Goal: Use online tool/utility: Utilize a website feature to perform a specific function

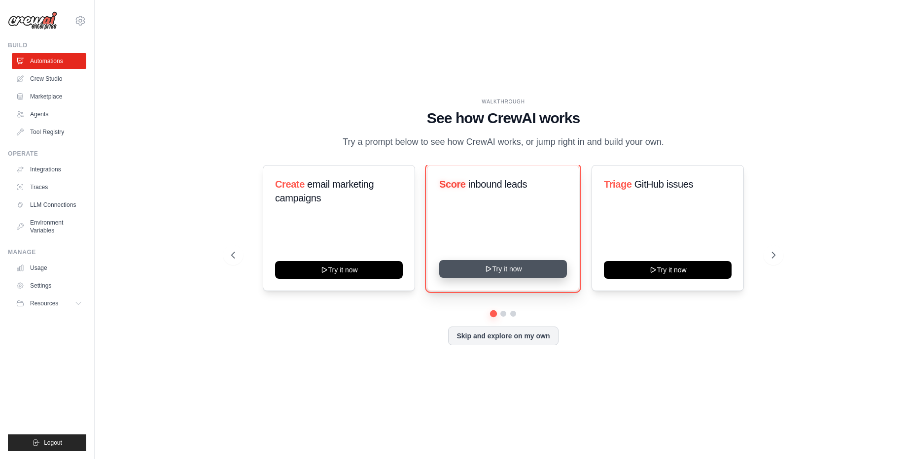
click at [481, 267] on button "Try it now" at bounding box center [503, 269] width 128 height 18
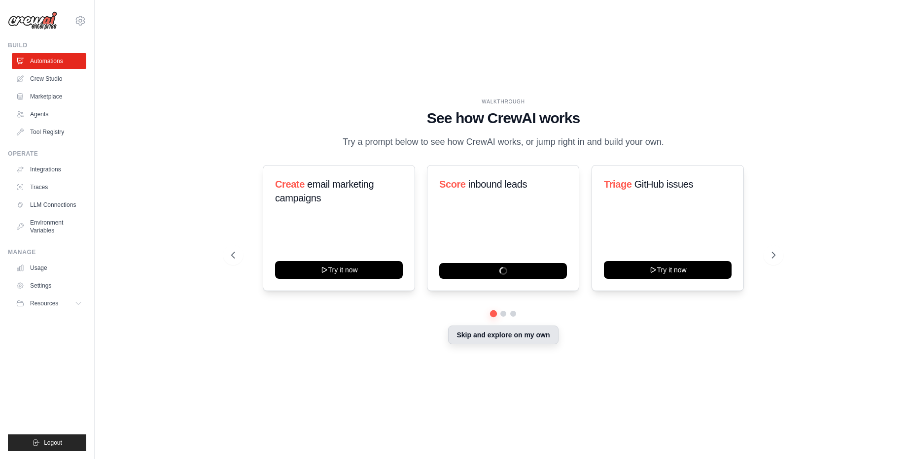
click at [472, 343] on button "Skip and explore on my own" at bounding box center [503, 335] width 110 height 19
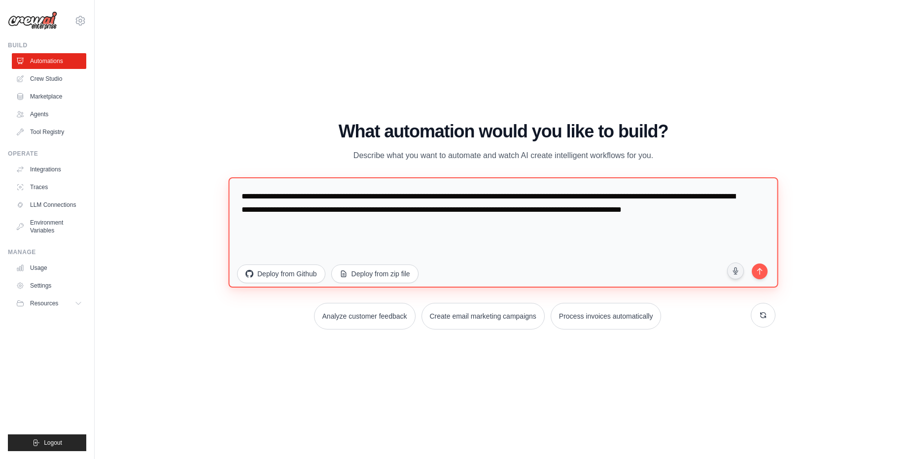
click at [374, 252] on textarea "**********" at bounding box center [503, 232] width 550 height 110
drag, startPoint x: 374, startPoint y: 252, endPoint x: 314, endPoint y: 200, distance: 78.9
click at [314, 200] on textarea "**********" at bounding box center [503, 232] width 550 height 110
drag, startPoint x: 314, startPoint y: 200, endPoint x: 350, endPoint y: 227, distance: 45.0
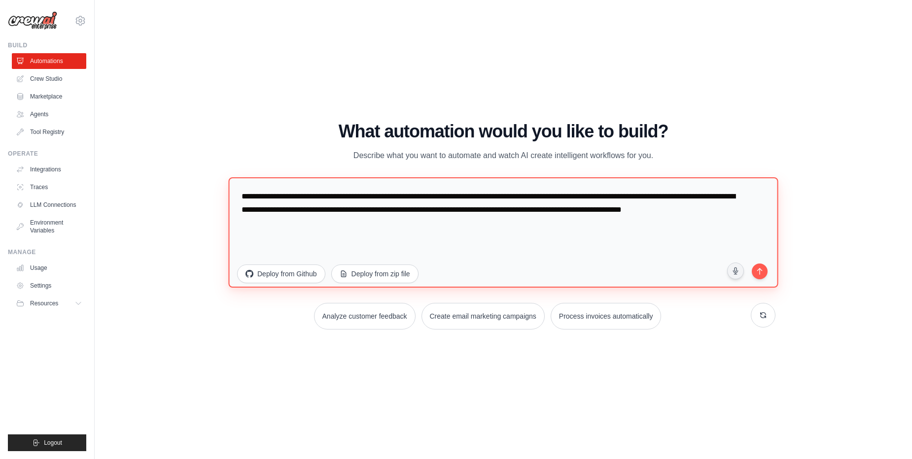
click at [350, 227] on textarea "**********" at bounding box center [503, 232] width 550 height 110
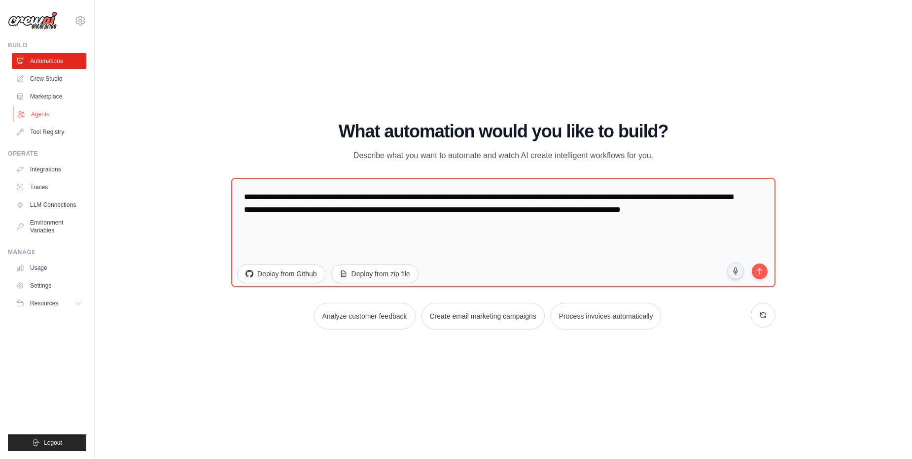
click at [49, 114] on link "Agents" at bounding box center [50, 114] width 74 height 16
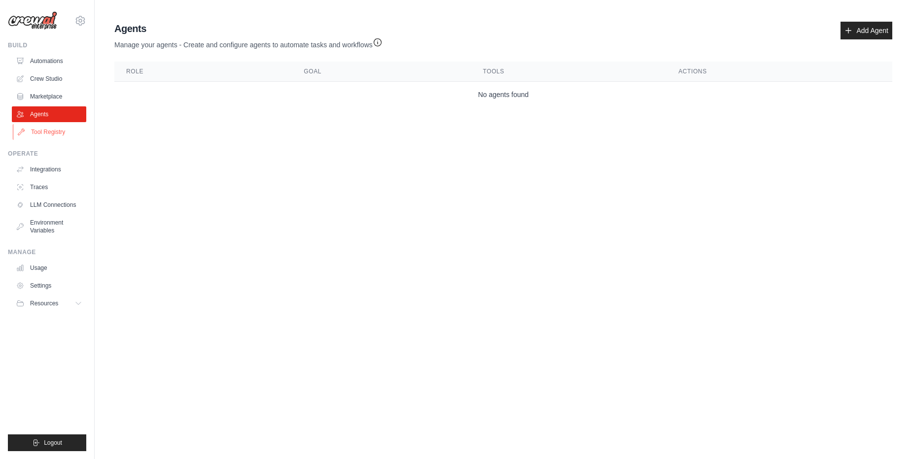
click at [69, 133] on link "Tool Registry" at bounding box center [50, 132] width 74 height 16
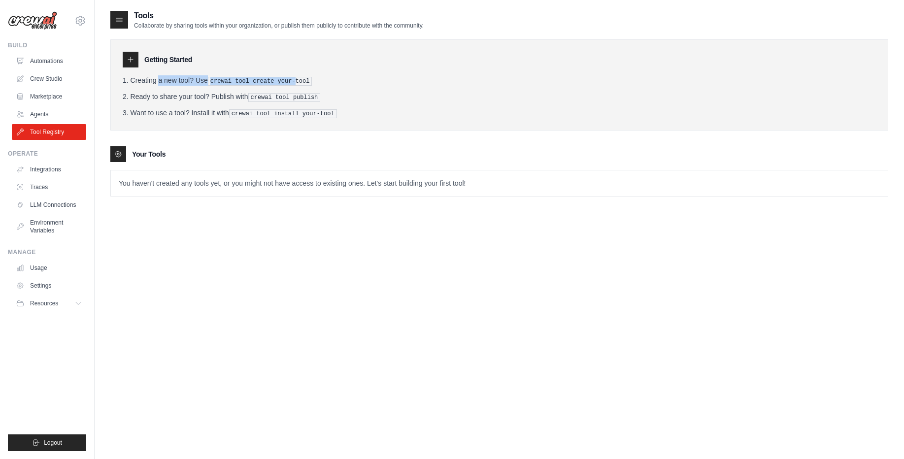
drag, startPoint x: 132, startPoint y: 82, endPoint x: 301, endPoint y: 77, distance: 169.6
click at [301, 77] on li "Creating a new tool? Use crewai tool create your-tool" at bounding box center [500, 80] width 754 height 10
click at [301, 77] on pre "crewai tool create your-tool" at bounding box center [260, 81] width 104 height 9
drag, startPoint x: 179, startPoint y: 93, endPoint x: 286, endPoint y: 86, distance: 107.2
click at [286, 86] on ol "Creating a new tool? Use crewai tool create your-tool Ready to share your tool?…" at bounding box center [500, 96] width 754 height 43
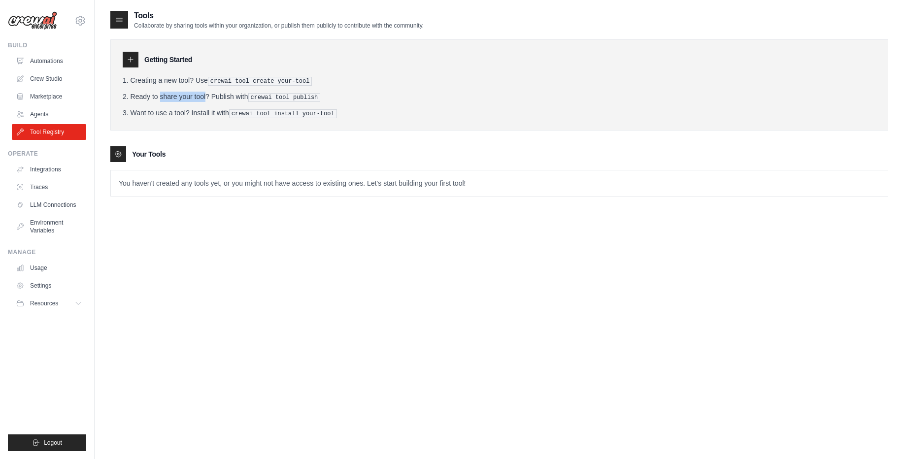
click at [286, 86] on ol "Creating a new tool? Use crewai tool create your-tool Ready to share your tool?…" at bounding box center [500, 96] width 754 height 43
drag, startPoint x: 190, startPoint y: 111, endPoint x: 270, endPoint y: 111, distance: 80.3
click at [270, 111] on li "Want to use a tool? Install it with crewai tool install your-tool" at bounding box center [500, 113] width 754 height 10
click at [270, 111] on pre "crewai tool install your-tool" at bounding box center [283, 113] width 108 height 9
click at [52, 176] on link "Integrations" at bounding box center [50, 170] width 74 height 16
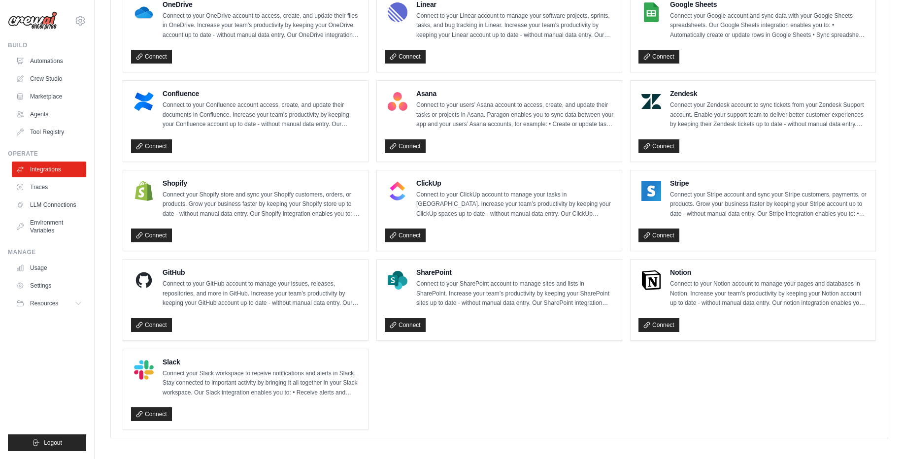
scroll to position [581, 0]
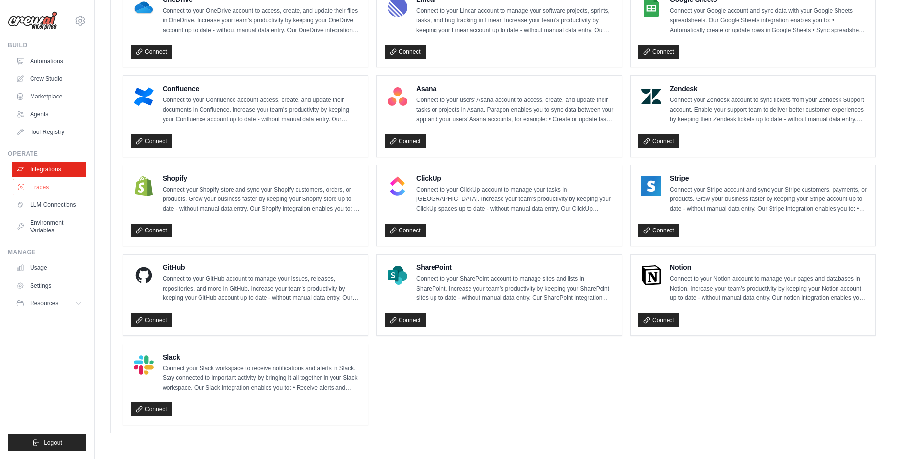
click at [44, 188] on link "Traces" at bounding box center [50, 187] width 74 height 16
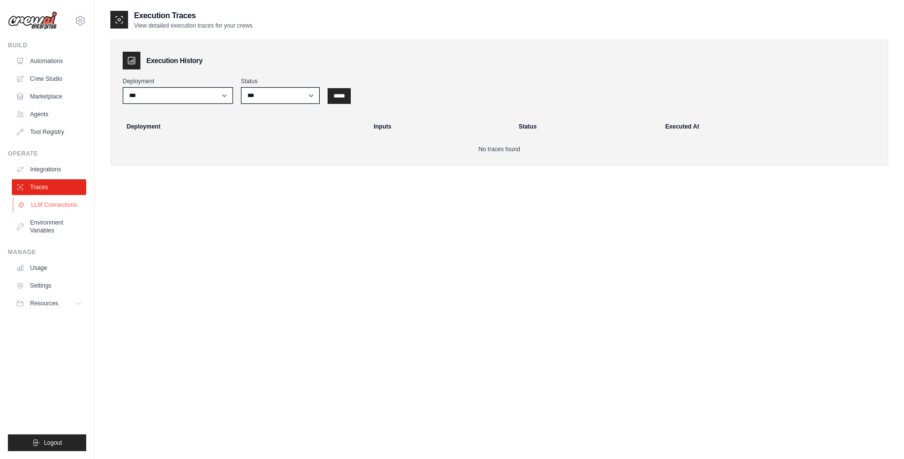
click at [44, 202] on link "LLM Connections" at bounding box center [50, 205] width 74 height 16
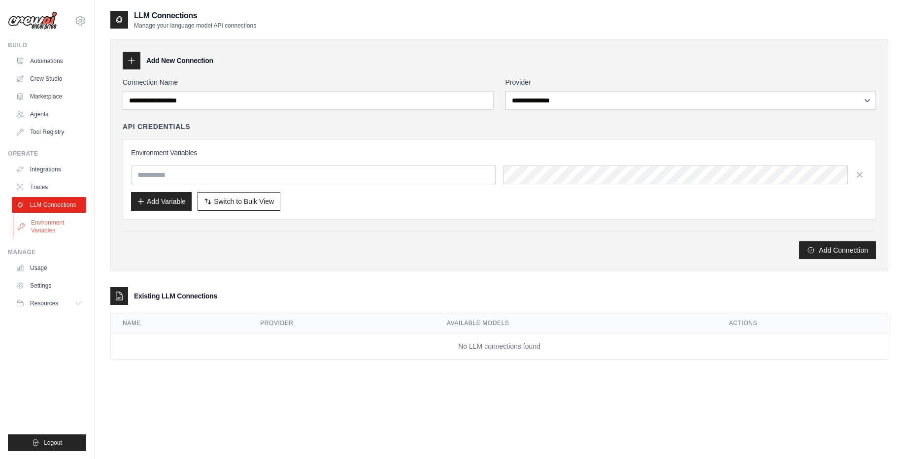
click at [47, 222] on link "Environment Variables" at bounding box center [50, 227] width 74 height 24
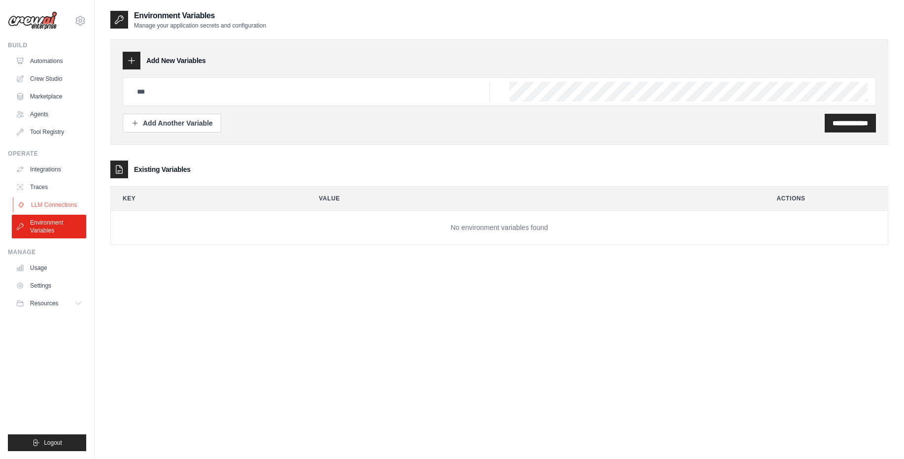
click at [52, 206] on link "LLM Connections" at bounding box center [50, 205] width 74 height 16
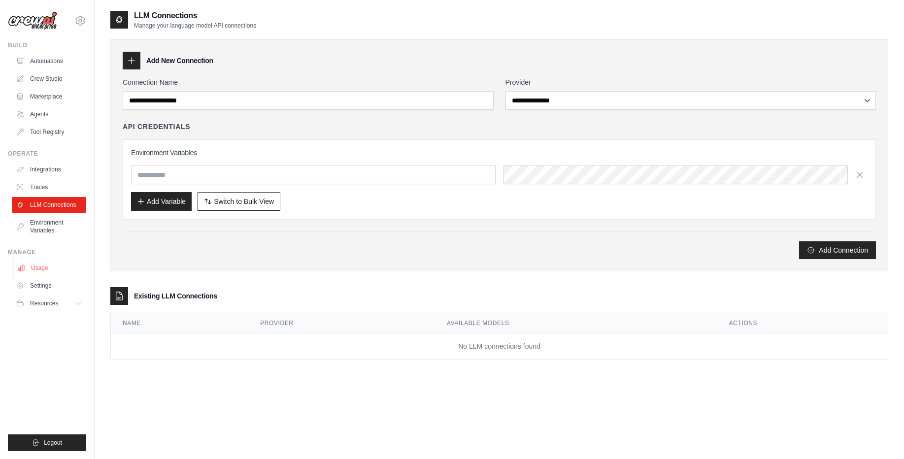
click at [52, 267] on link "Usage" at bounding box center [50, 268] width 74 height 16
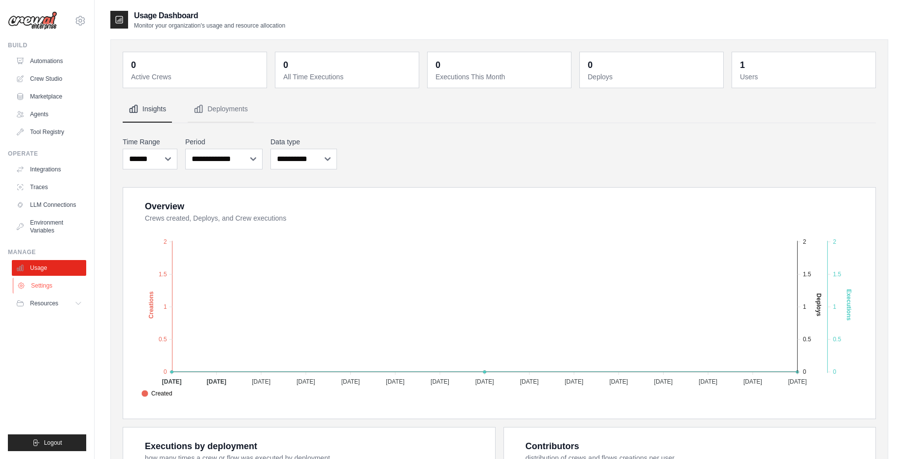
click at [38, 287] on link "Settings" at bounding box center [50, 286] width 74 height 16
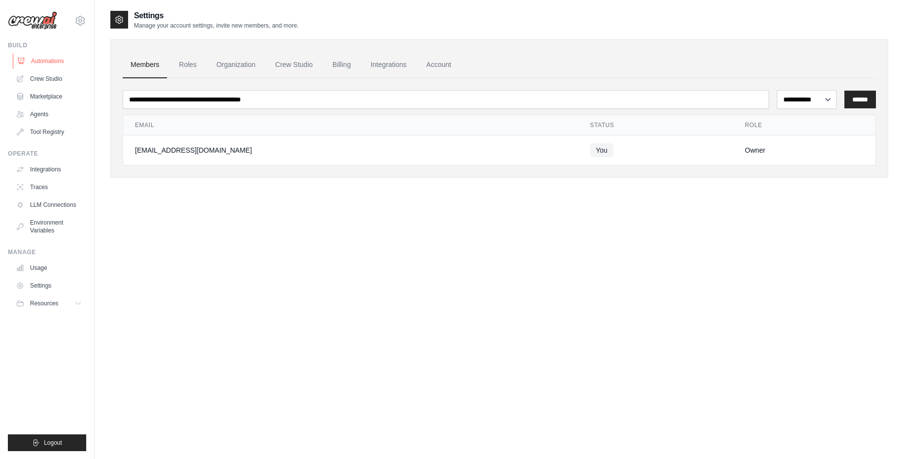
click at [55, 55] on link "Automations" at bounding box center [50, 61] width 74 height 16
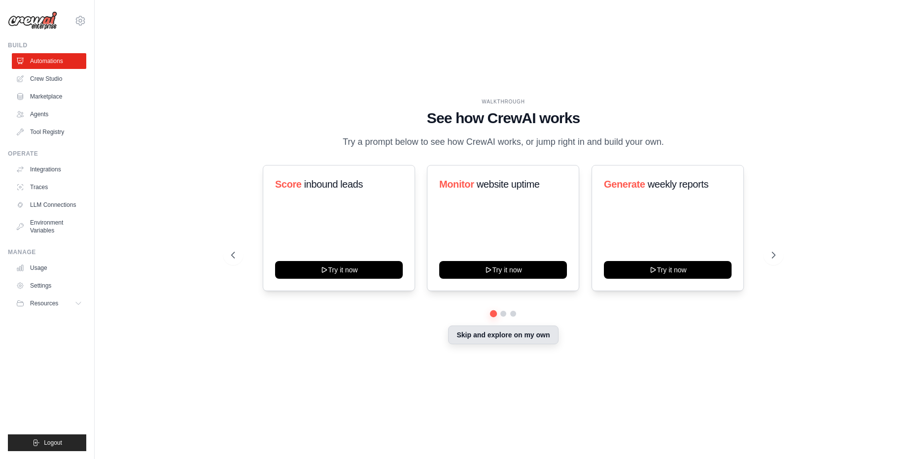
click at [493, 339] on button "Skip and explore on my own" at bounding box center [503, 335] width 110 height 19
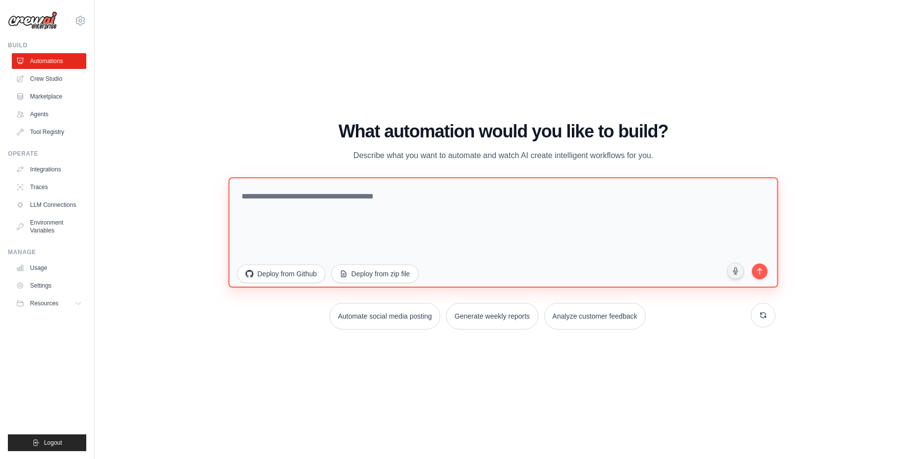
click at [439, 241] on textarea at bounding box center [503, 232] width 550 height 110
paste textarea "**********"
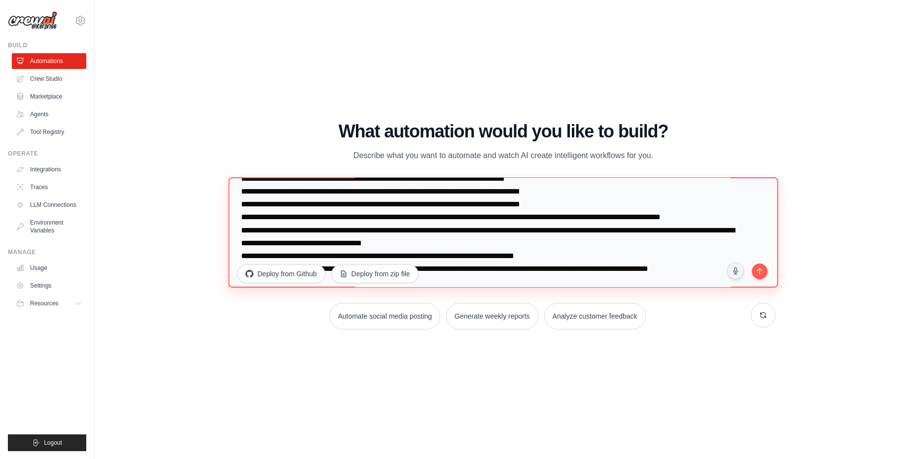
scroll to position [133, 0]
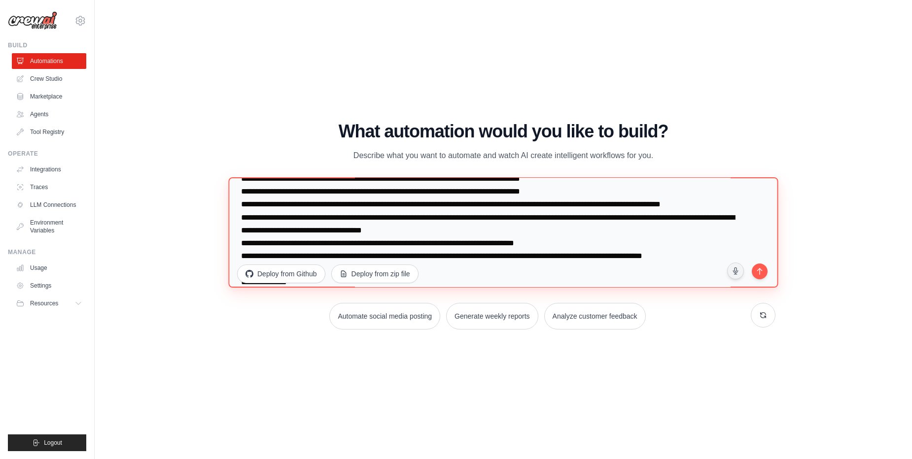
paste textarea "**********"
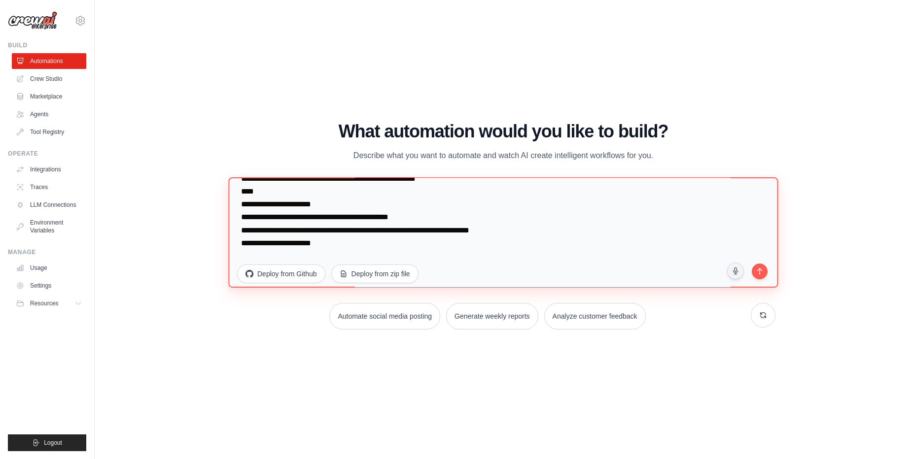
scroll to position [1274, 0]
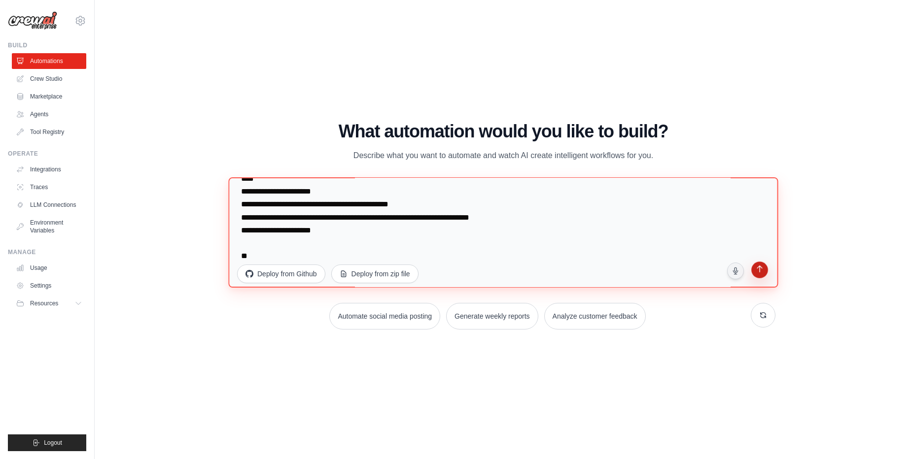
type textarea "**********"
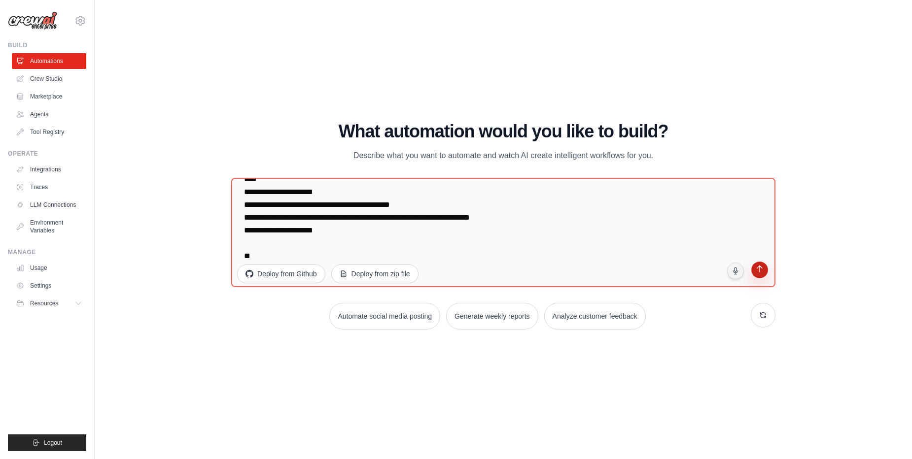
click at [760, 274] on icon "submit" at bounding box center [759, 270] width 9 height 9
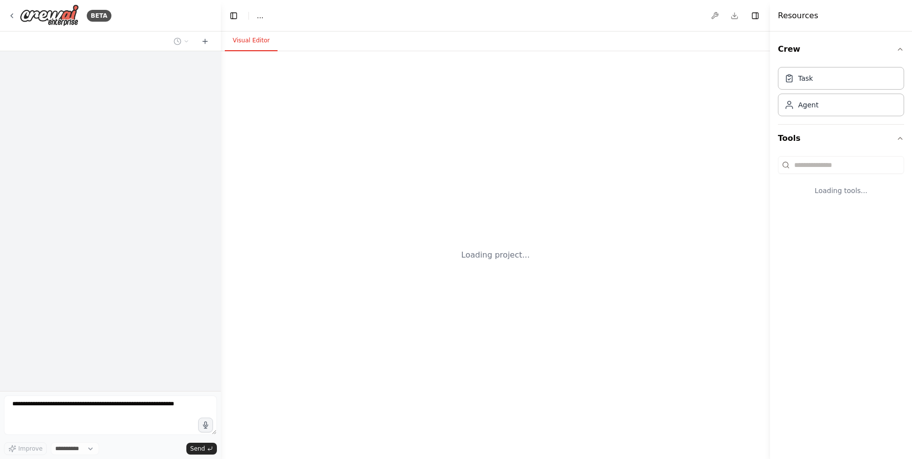
select select "****"
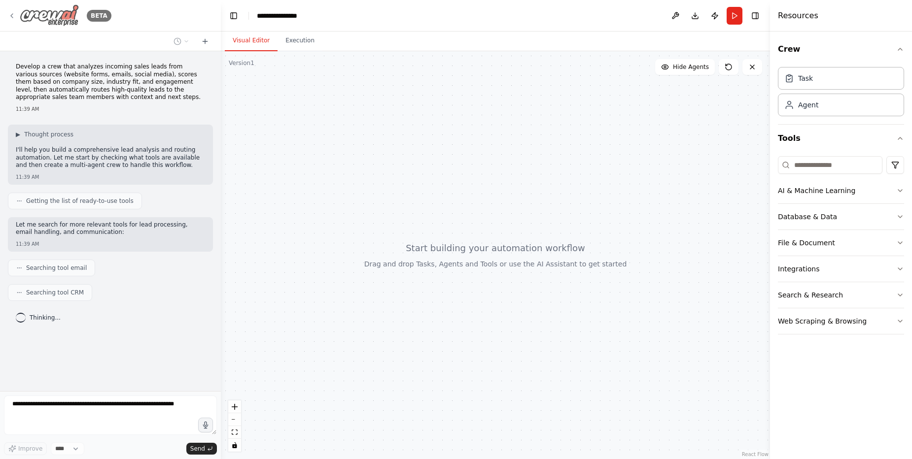
click at [16, 14] on div "BETA" at bounding box center [59, 15] width 103 height 22
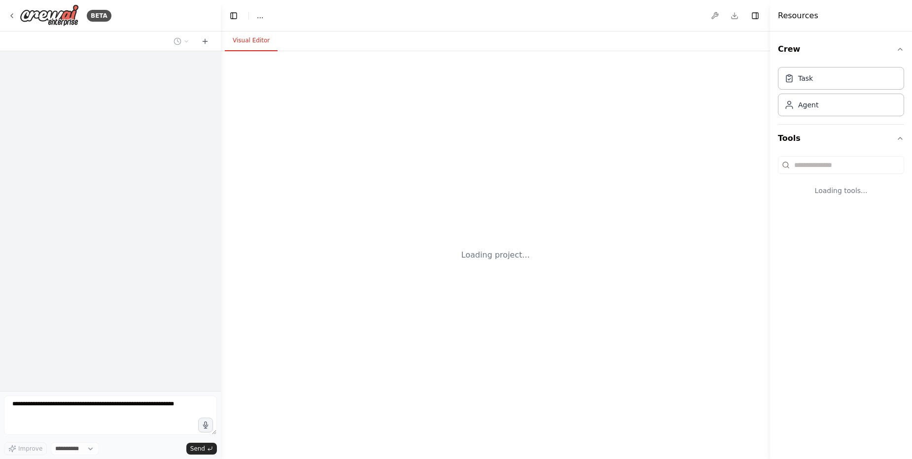
select select "****"
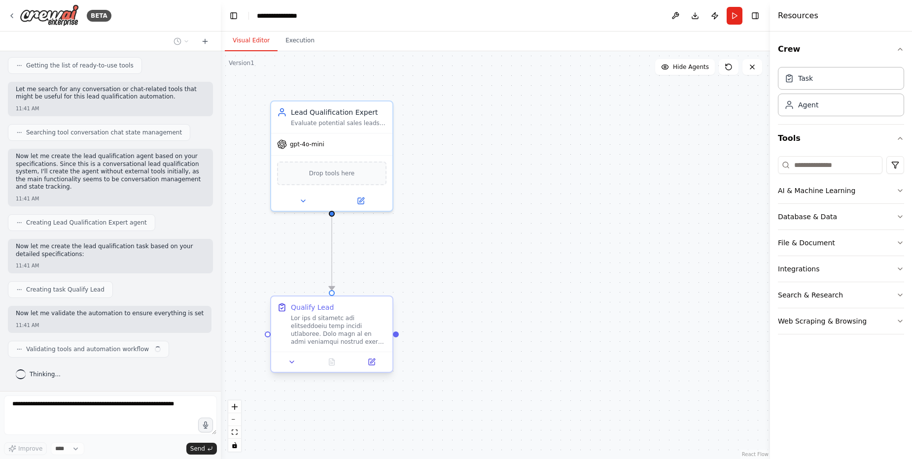
scroll to position [928, 0]
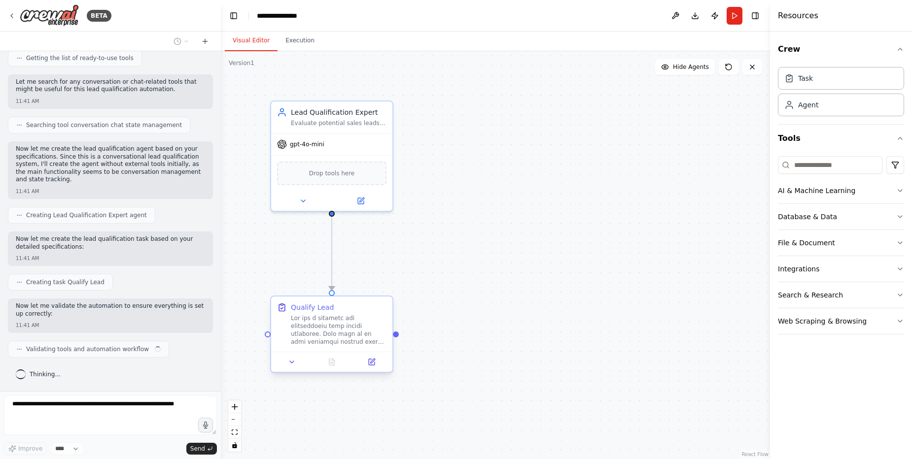
click at [301, 330] on div at bounding box center [339, 330] width 96 height 32
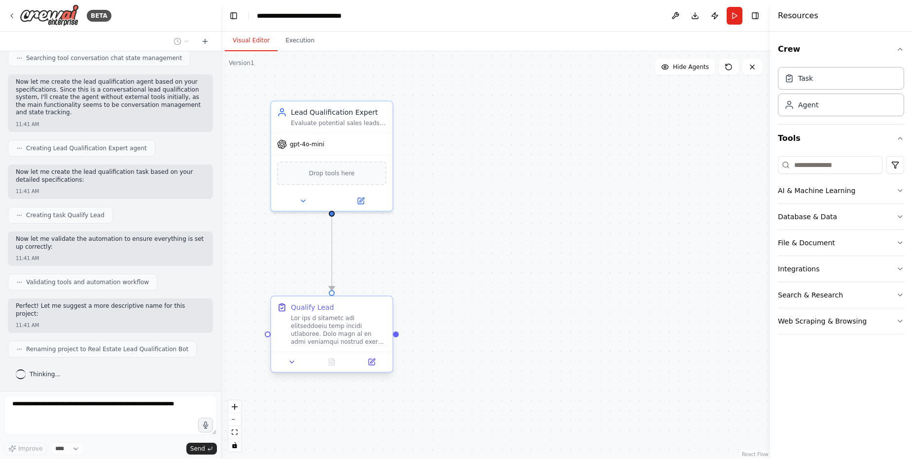
click at [370, 343] on div at bounding box center [339, 330] width 96 height 32
click at [295, 361] on icon at bounding box center [292, 362] width 8 height 8
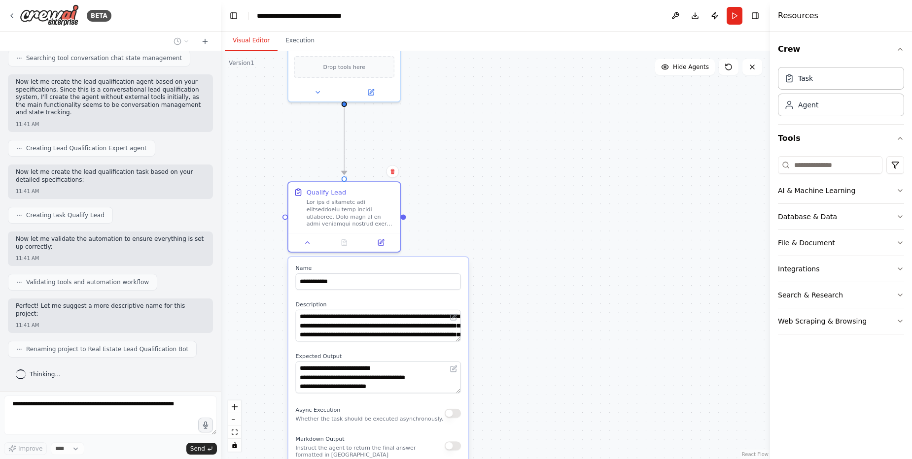
drag, startPoint x: 412, startPoint y: 322, endPoint x: 428, endPoint y: 188, distance: 134.6
click at [428, 188] on div ".deletable-edge-delete-btn { width: 20px; height: 20px; border: 0px solid #ffff…" at bounding box center [495, 255] width 549 height 408
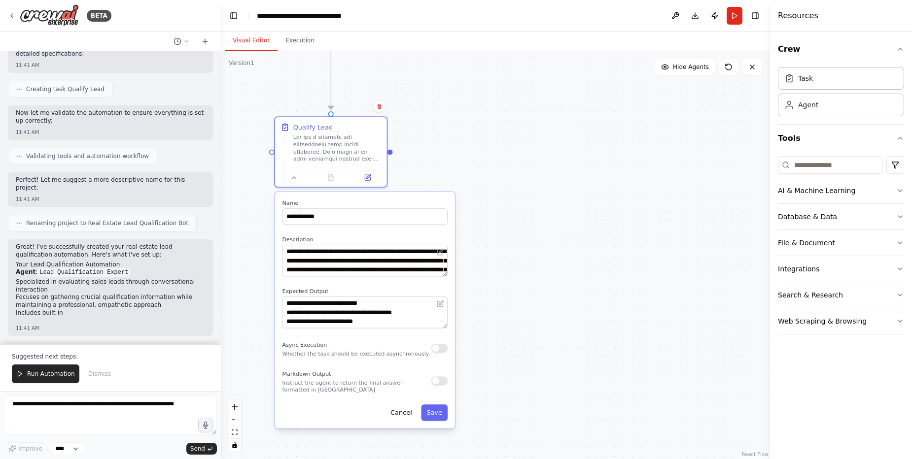
drag, startPoint x: 498, startPoint y: 316, endPoint x: 483, endPoint y: 264, distance: 54.8
click at [483, 264] on div ".deletable-edge-delete-btn { width: 20px; height: 20px; border: 0px solid #ffff…" at bounding box center [495, 255] width 549 height 408
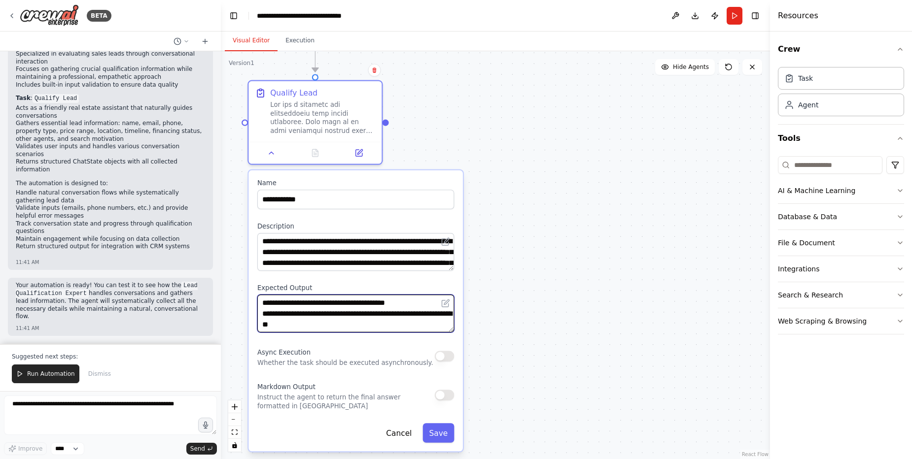
scroll to position [256, 0]
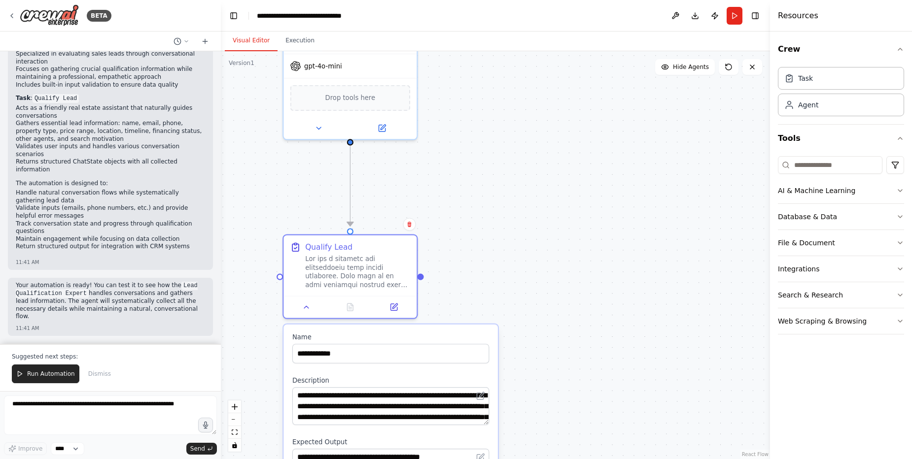
drag, startPoint x: 491, startPoint y: 272, endPoint x: 526, endPoint y: 426, distance: 158.2
click at [526, 426] on div ".deletable-edge-delete-btn { width: 20px; height: 20px; border: 0px solid #ffff…" at bounding box center [495, 255] width 549 height 408
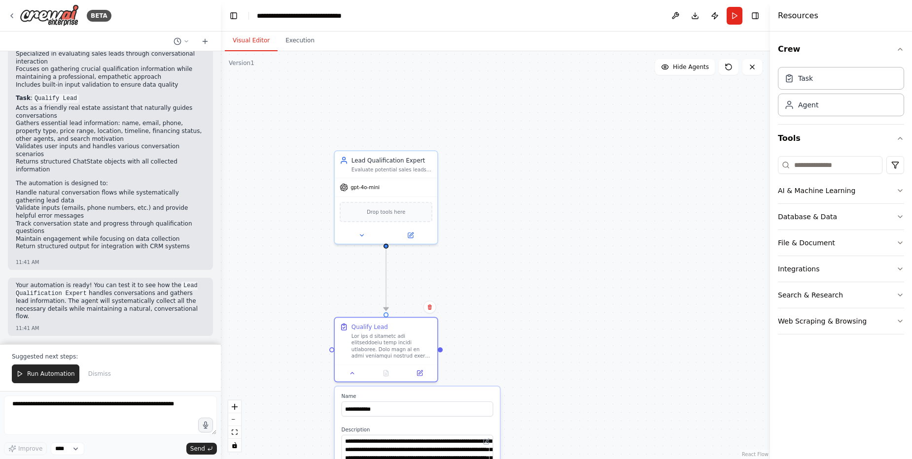
drag, startPoint x: 517, startPoint y: 288, endPoint x: 513, endPoint y: 350, distance: 62.3
click at [513, 350] on div ".deletable-edge-delete-btn { width: 20px; height: 20px; border: 0px solid #ffff…" at bounding box center [495, 255] width 549 height 408
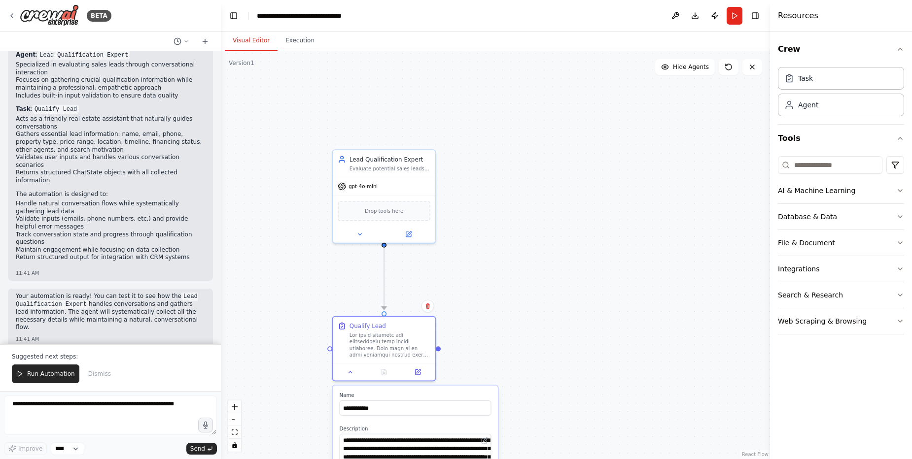
scroll to position [1320, 0]
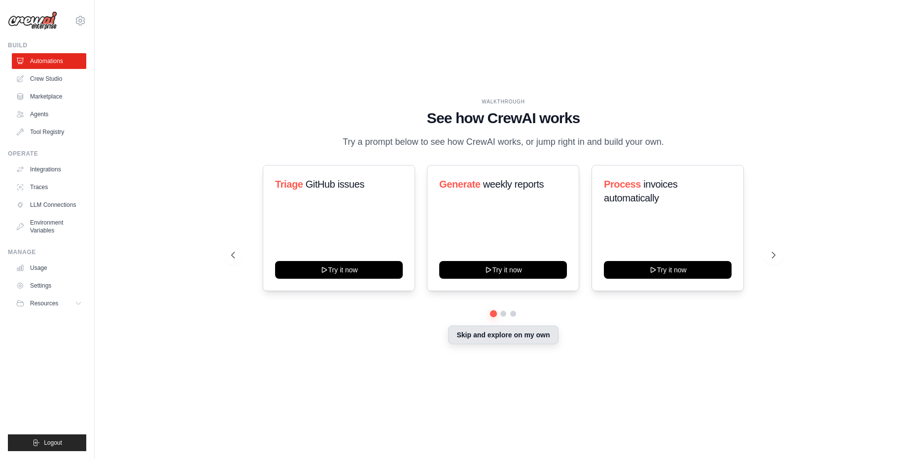
click at [494, 341] on button "Skip and explore on my own" at bounding box center [503, 335] width 110 height 19
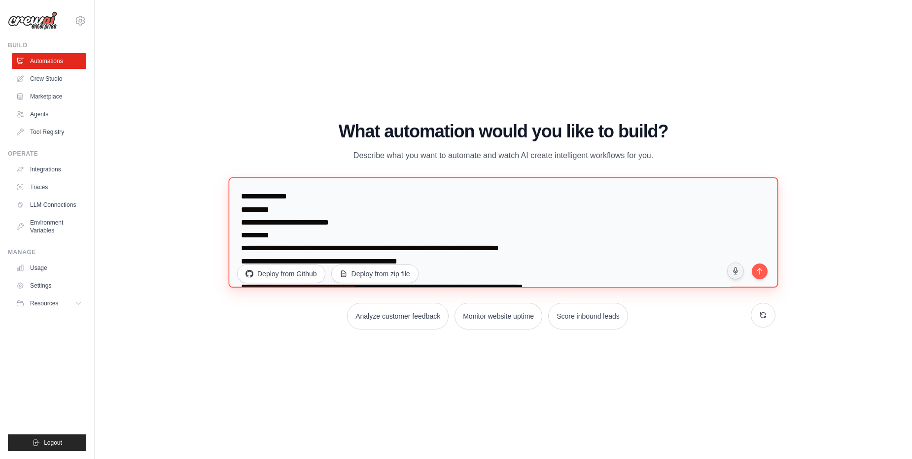
click at [441, 248] on textarea at bounding box center [503, 232] width 550 height 110
click at [440, 230] on textarea at bounding box center [503, 232] width 550 height 110
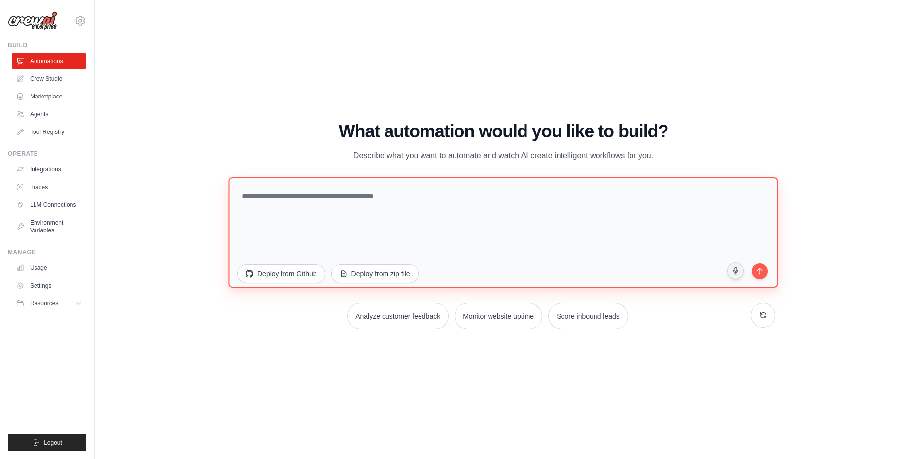
click at [361, 188] on textarea at bounding box center [503, 232] width 550 height 110
paste textarea "**********"
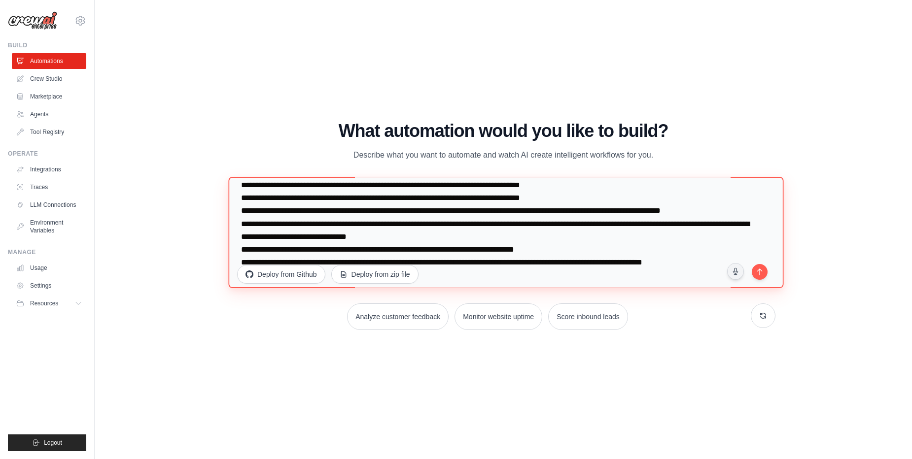
scroll to position [141, 0]
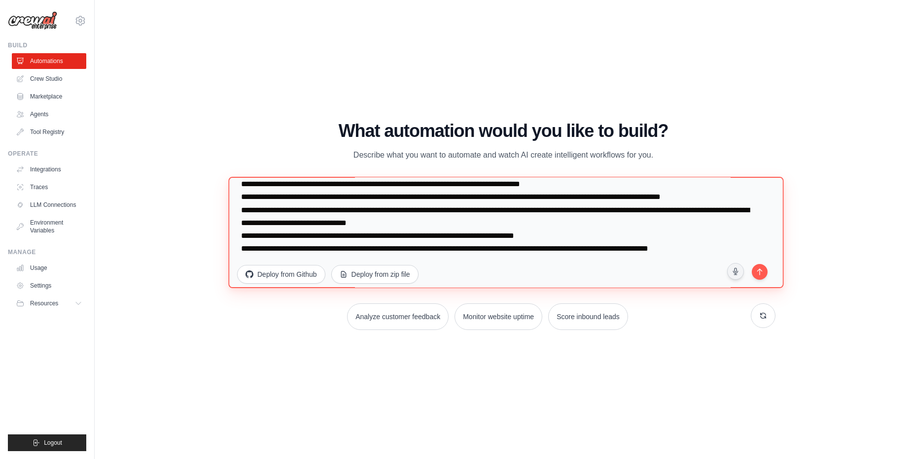
paste textarea "**********"
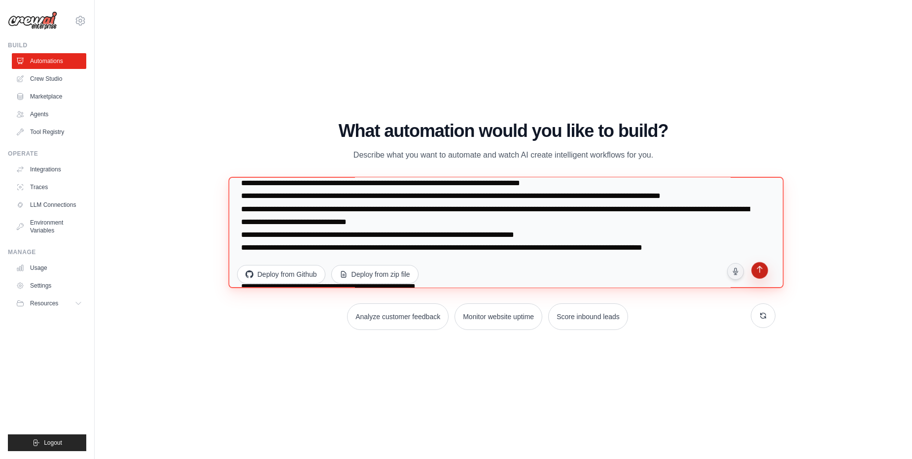
type textarea "**********"
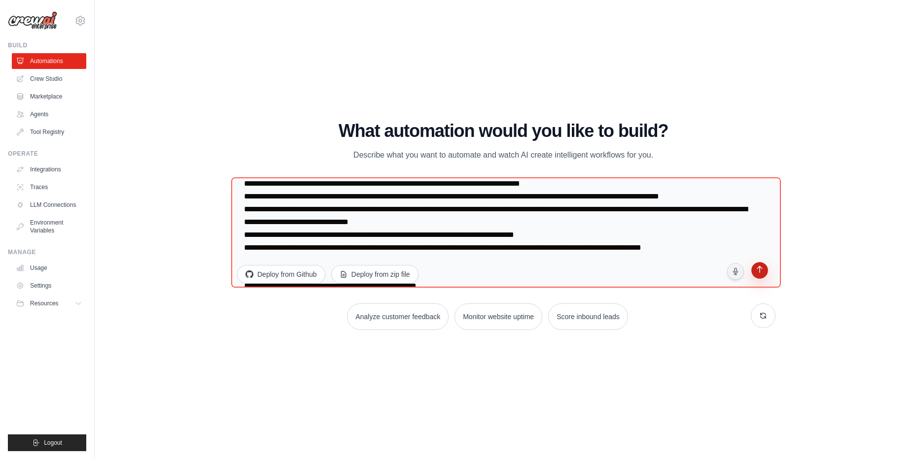
click at [757, 274] on icon "submit" at bounding box center [759, 270] width 9 height 9
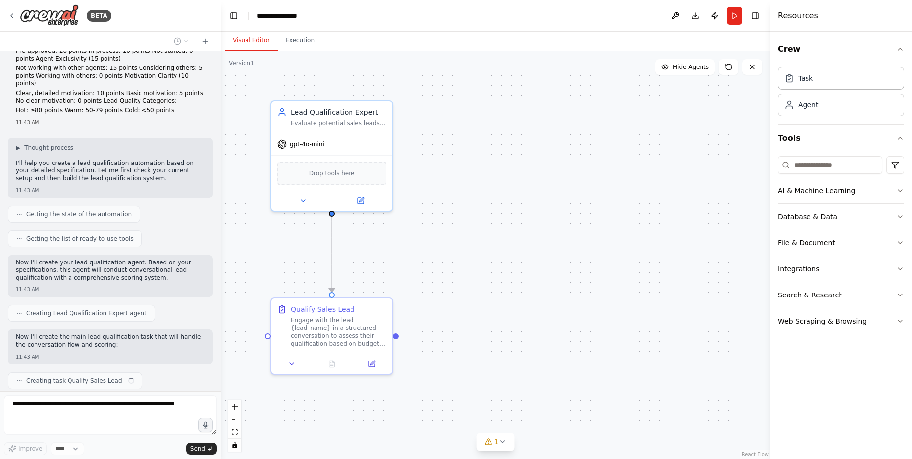
scroll to position [241, 0]
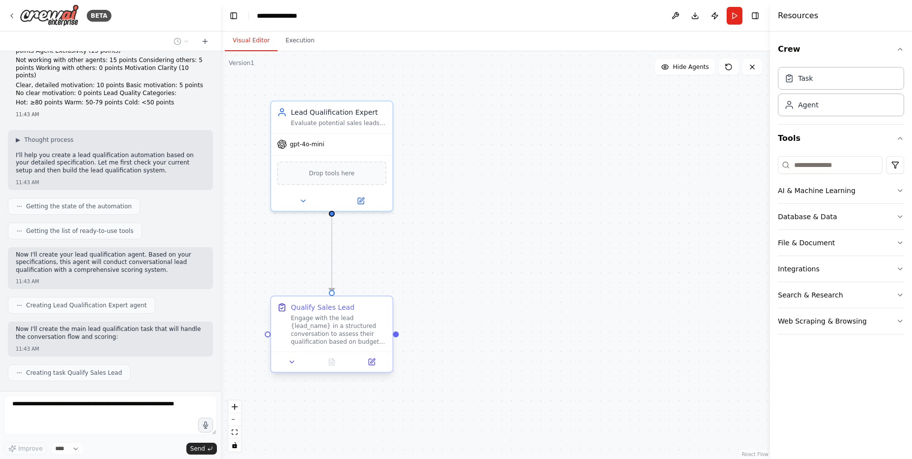
click at [328, 331] on div "Engage with the lead {lead_name} in a structured conversation to assess their q…" at bounding box center [339, 330] width 96 height 32
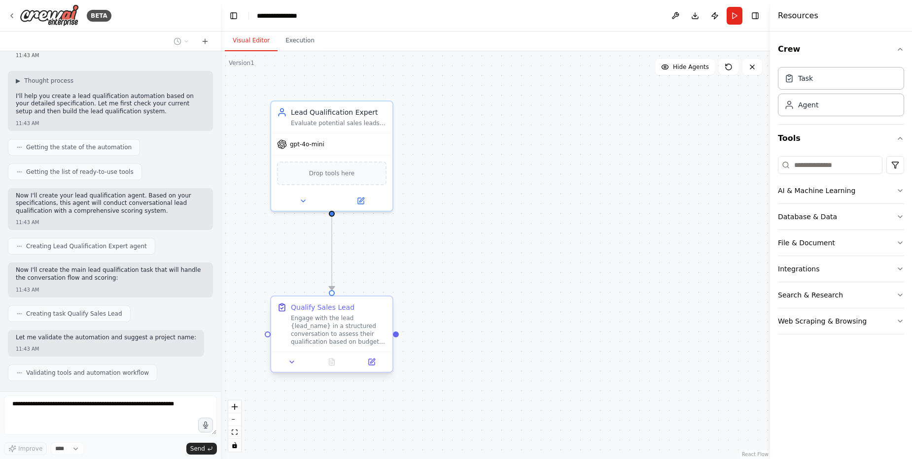
click at [328, 331] on div "Engage with the lead {lead_name} in a structured conversation to assess their q…" at bounding box center [339, 330] width 96 height 32
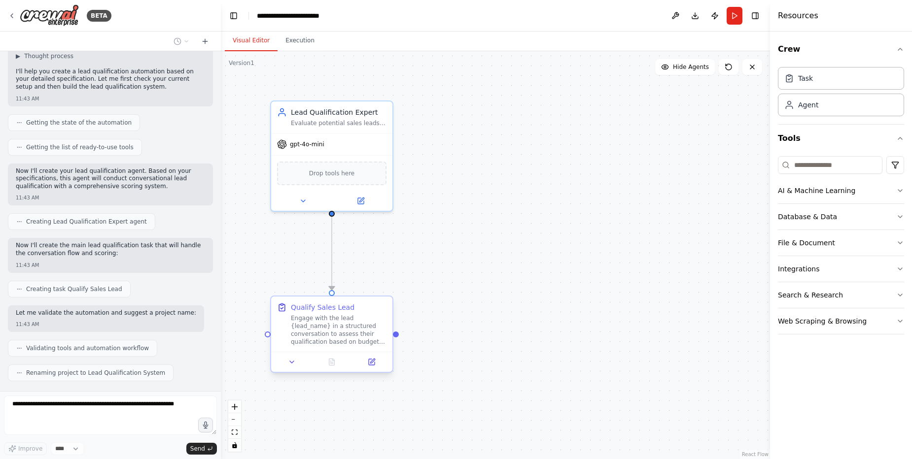
click at [348, 333] on div "Engage with the lead {lead_name} in a structured conversation to assess their q…" at bounding box center [339, 330] width 96 height 32
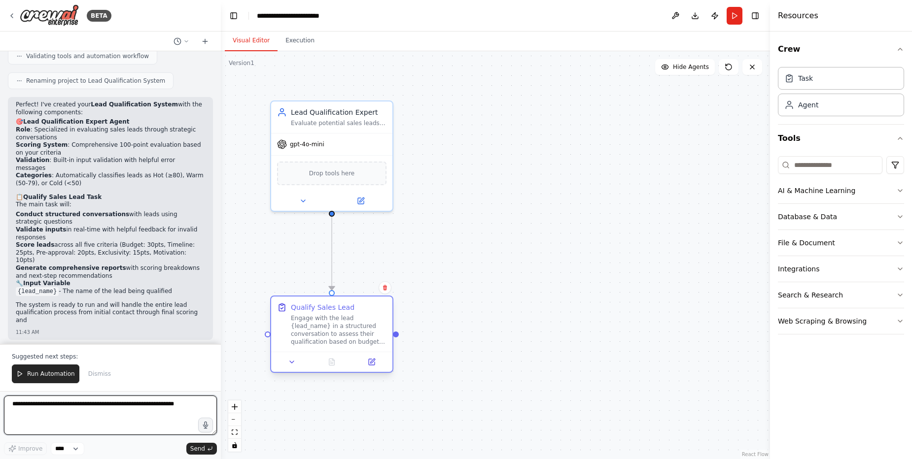
scroll to position [625, 0]
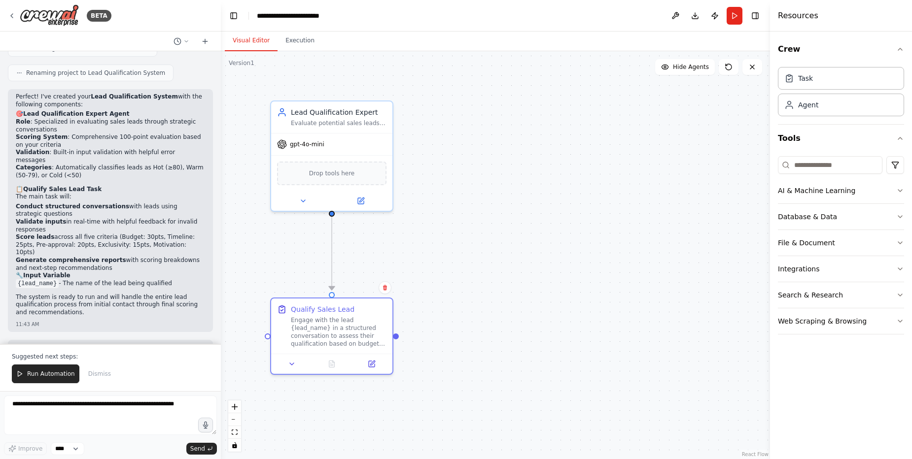
click at [55, 344] on p "Would you like to test the lead qualification system with a sample lead to see …" at bounding box center [110, 351] width 189 height 15
click at [52, 407] on textarea at bounding box center [110, 415] width 213 height 39
click at [80, 406] on textarea at bounding box center [110, 415] width 213 height 39
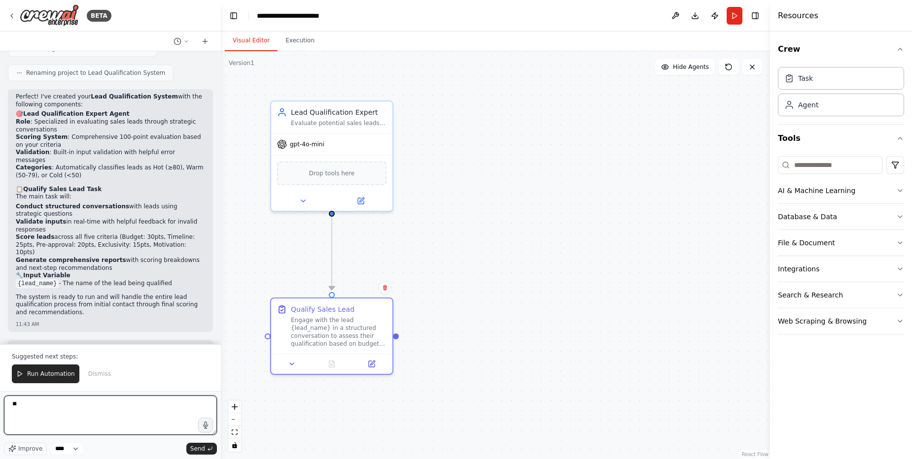
type textarea "***"
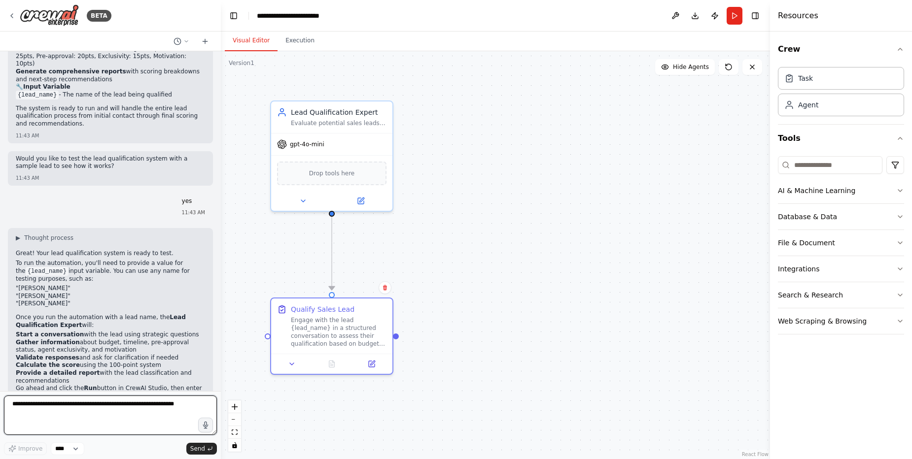
scroll to position [816, 0]
click at [293, 362] on icon at bounding box center [292, 362] width 4 height 2
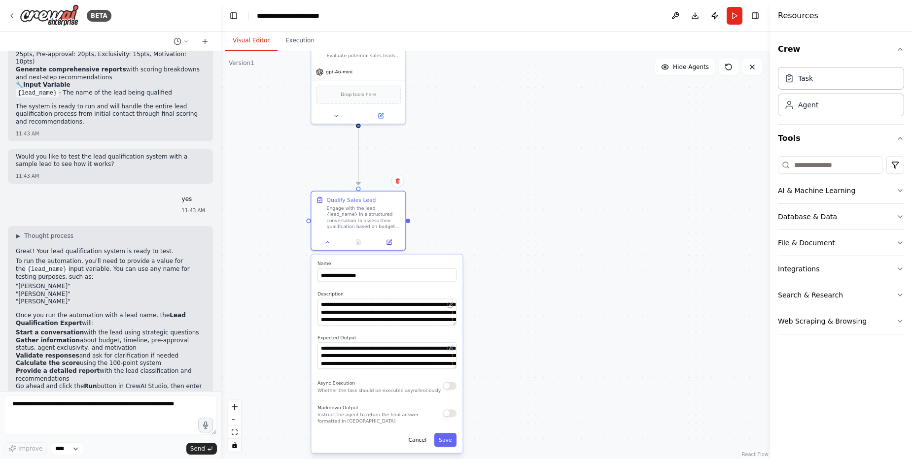
drag, startPoint x: 395, startPoint y: 343, endPoint x: 425, endPoint y: 204, distance: 142.2
click at [425, 204] on div ".deletable-edge-delete-btn { width: 20px; height: 20px; border: 0px solid #ffff…" at bounding box center [495, 255] width 549 height 408
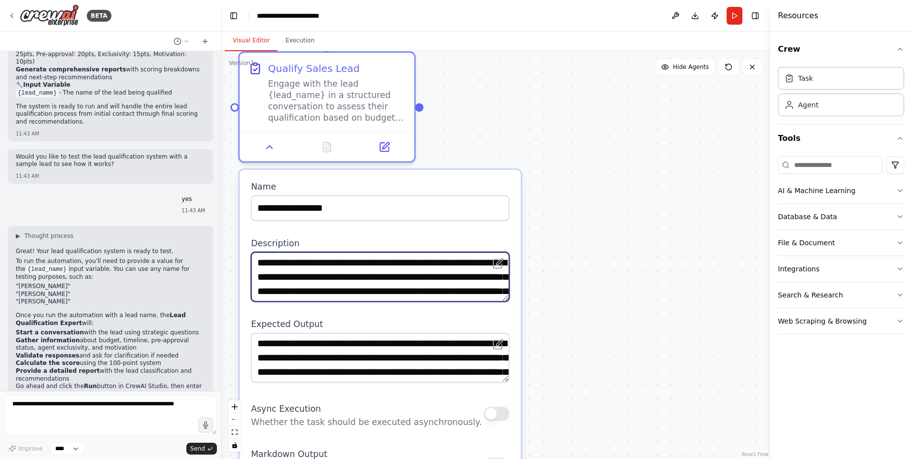
click at [385, 266] on textarea "**********" at bounding box center [380, 277] width 258 height 50
click at [471, 150] on div ".deletable-edge-delete-btn { width: 20px; height: 20px; border: 0px solid #ffff…" at bounding box center [495, 255] width 549 height 408
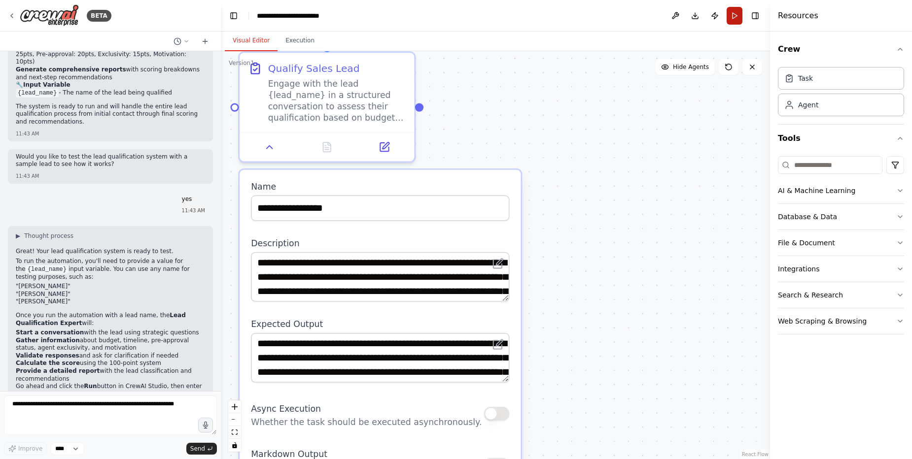
click at [728, 14] on button "Run" at bounding box center [734, 16] width 16 height 18
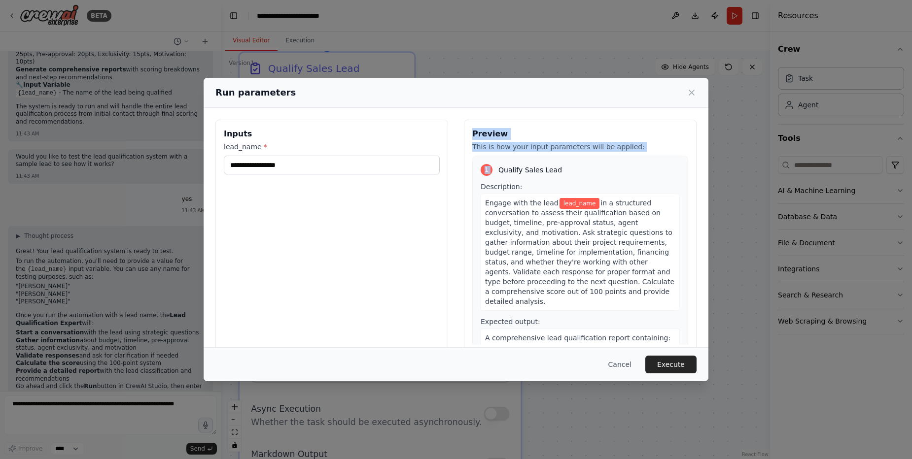
click at [669, 155] on div "Preview This is how your input parameters will be applied: 1 Qualify Sales Lead…" at bounding box center [580, 237] width 233 height 234
click at [595, 202] on span "in a structured conversation to assess their qualification based on budget, tim…" at bounding box center [579, 252] width 189 height 106
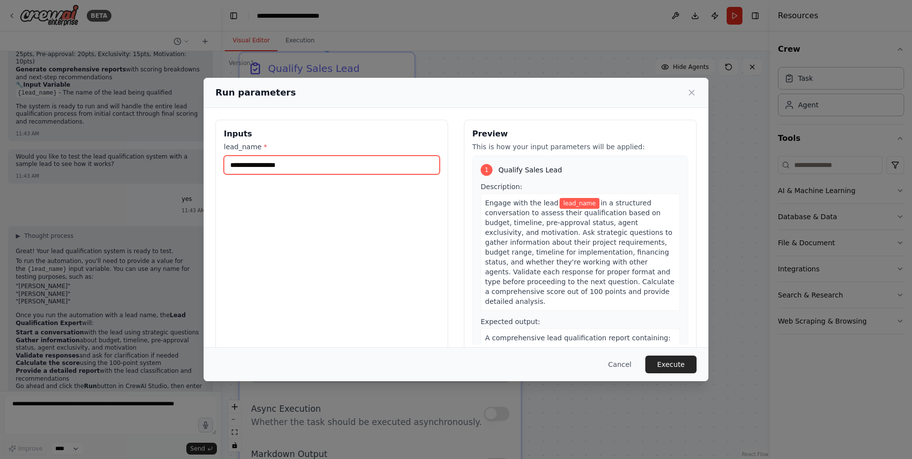
click at [373, 168] on input "lead_name *" at bounding box center [332, 165] width 216 height 19
type input "**********"
click at [669, 358] on button "Execute" at bounding box center [670, 365] width 51 height 18
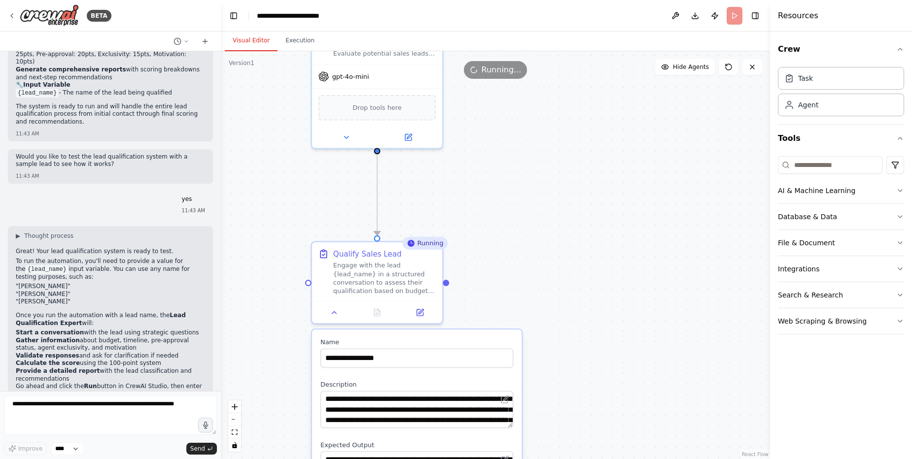
drag, startPoint x: 512, startPoint y: 187, endPoint x: 537, endPoint y: 310, distance: 124.7
click at [537, 310] on div ".deletable-edge-delete-btn { width: 20px; height: 20px; border: 0px solid #ffff…" at bounding box center [495, 255] width 549 height 408
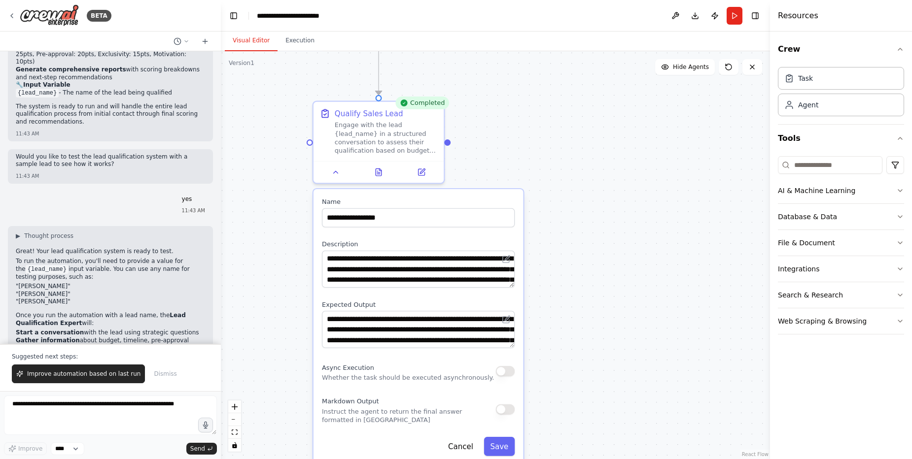
drag, startPoint x: 279, startPoint y: 361, endPoint x: 280, endPoint y: 216, distance: 145.4
click at [280, 216] on div ".deletable-edge-delete-btn { width: 20px; height: 20px; border: 0px solid #ffff…" at bounding box center [495, 255] width 549 height 408
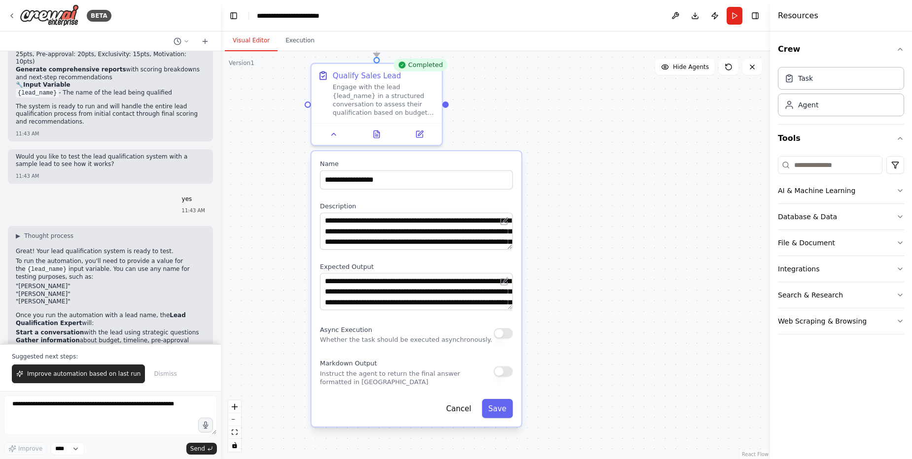
drag, startPoint x: 280, startPoint y: 216, endPoint x: 278, endPoint y: 170, distance: 46.4
click at [278, 170] on div ".deletable-edge-delete-btn { width: 20px; height: 20px; border: 0px solid #ffff…" at bounding box center [495, 255] width 549 height 408
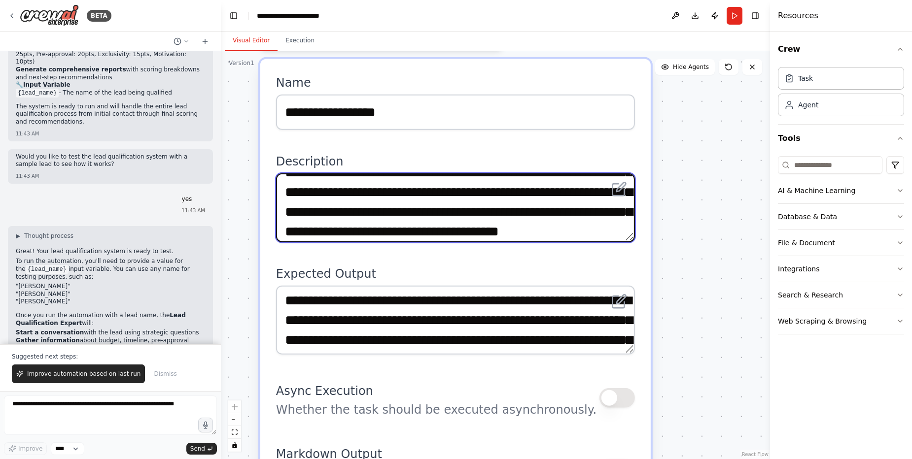
scroll to position [89, 0]
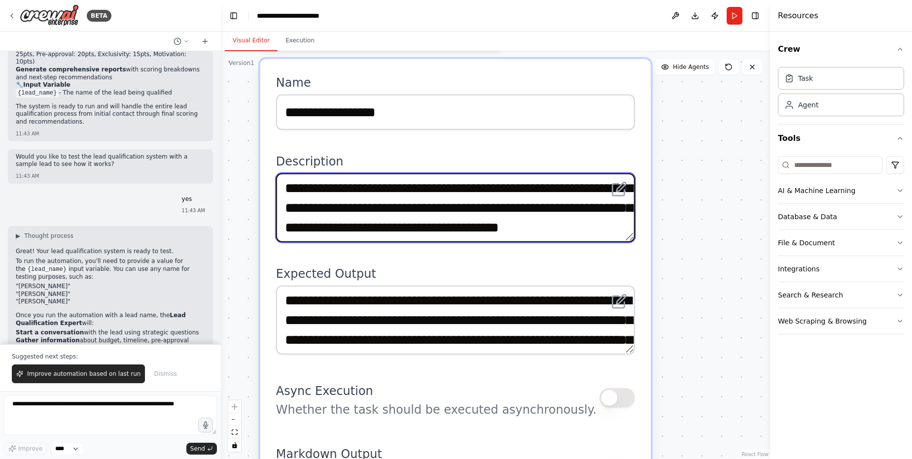
drag, startPoint x: 382, startPoint y: 216, endPoint x: 381, endPoint y: 208, distance: 7.5
click at [381, 208] on textarea "**********" at bounding box center [455, 207] width 359 height 69
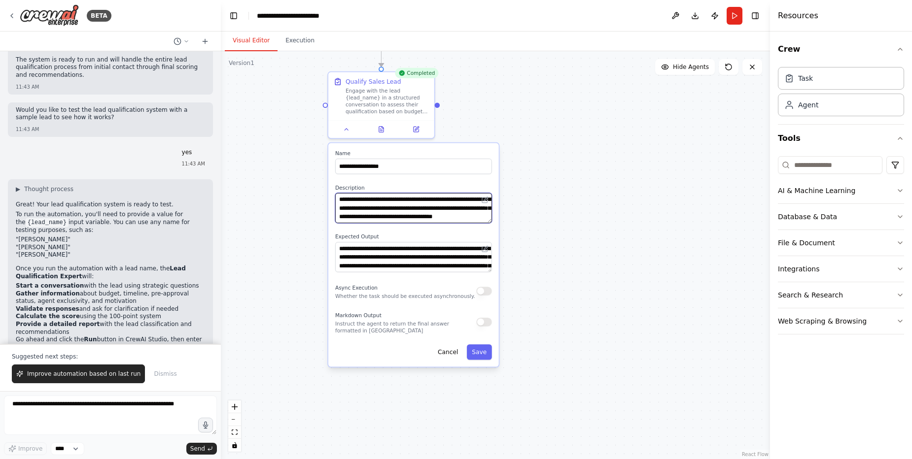
scroll to position [863, 0]
click at [96, 375] on span "Improve automation based on last run" at bounding box center [83, 374] width 113 height 8
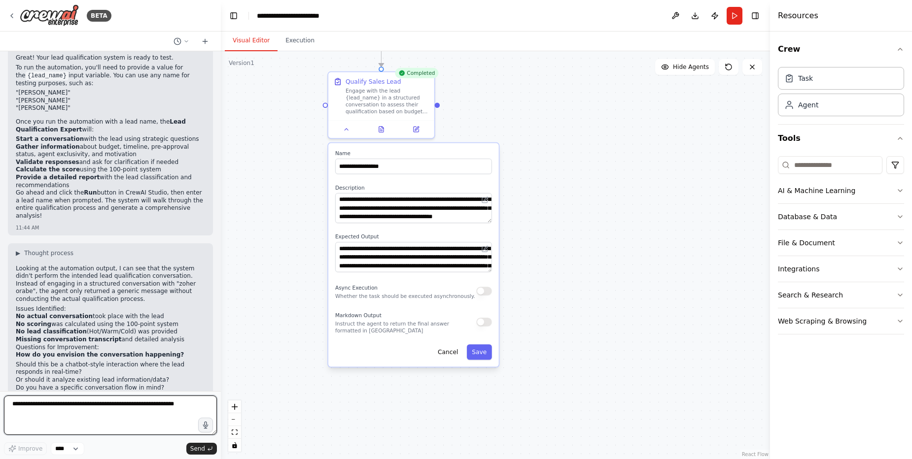
scroll to position [951, 0]
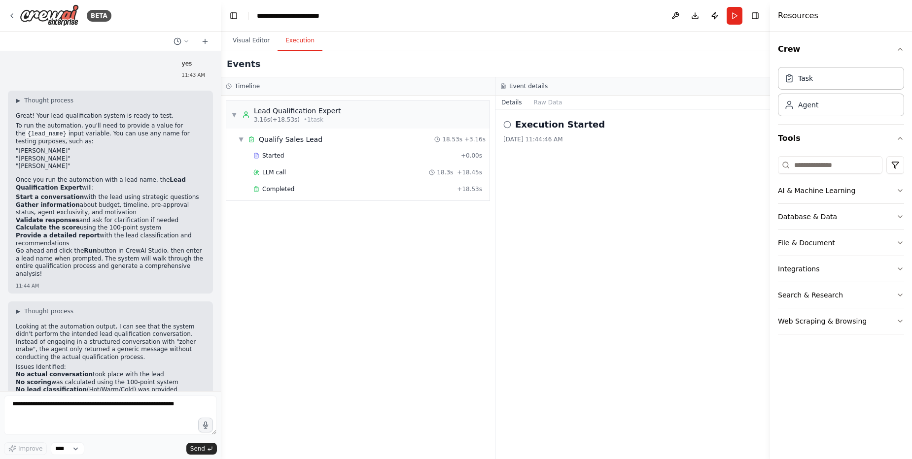
click at [307, 46] on button "Execution" at bounding box center [299, 41] width 45 height 21
click at [534, 103] on button "Raw Data" at bounding box center [548, 103] width 40 height 14
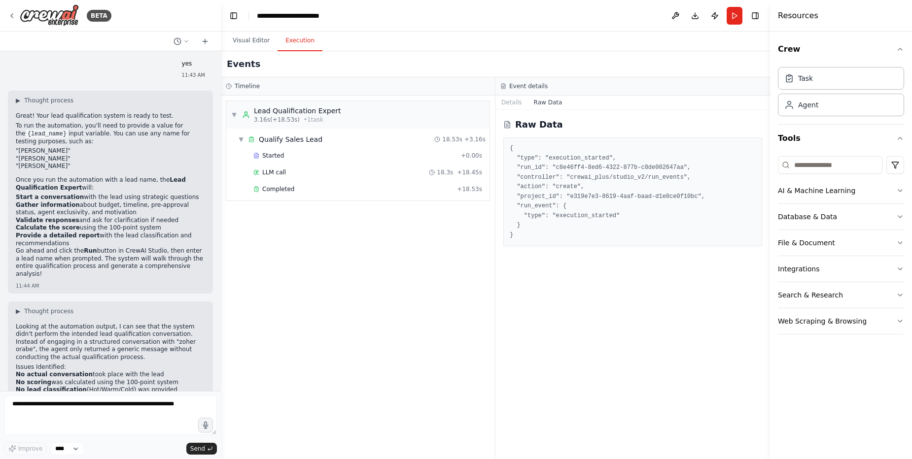
click at [256, 70] on div "Events" at bounding box center [495, 64] width 549 height 26
click at [244, 83] on h3 "Timeline" at bounding box center [247, 86] width 25 height 8
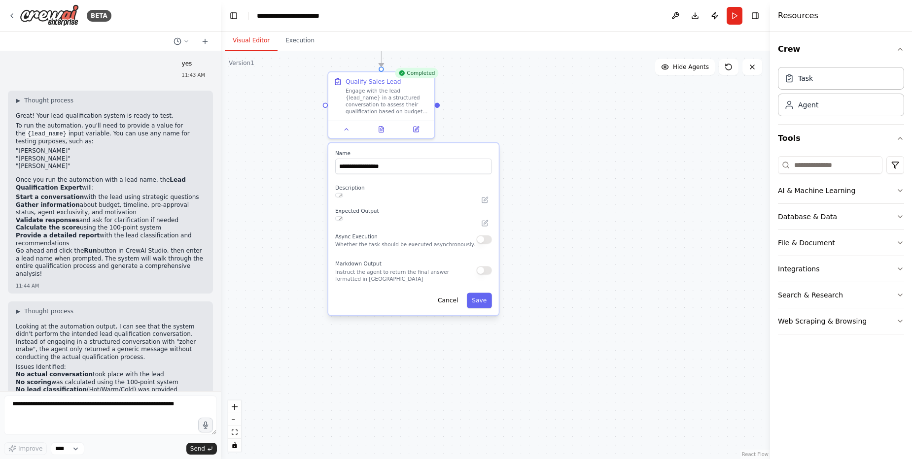
click at [253, 47] on button "Visual Editor" at bounding box center [251, 41] width 53 height 21
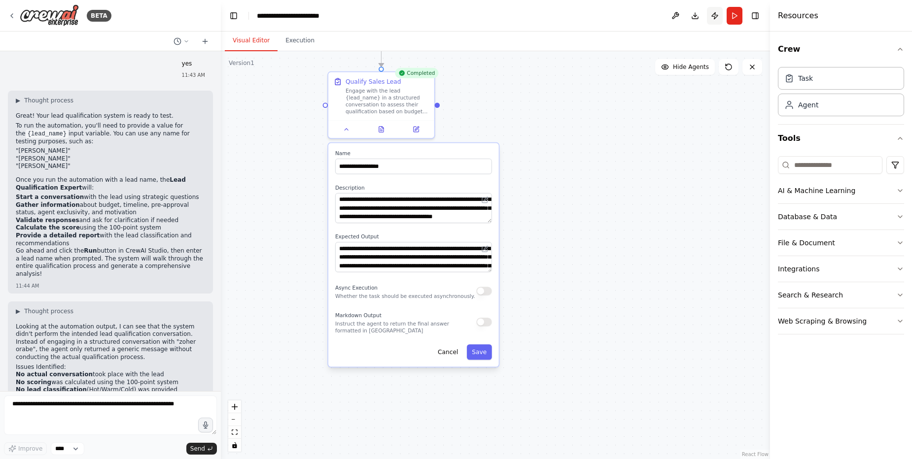
click at [711, 14] on button "Publish" at bounding box center [715, 16] width 16 height 18
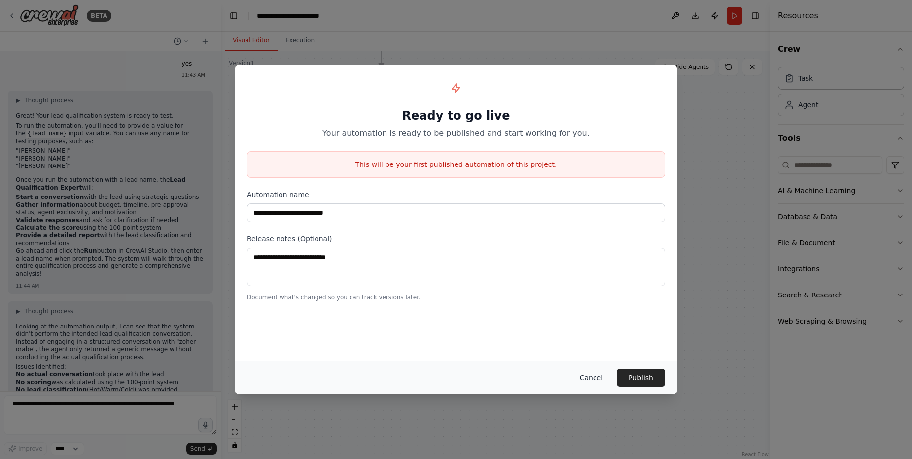
click at [602, 380] on button "Cancel" at bounding box center [591, 378] width 39 height 18
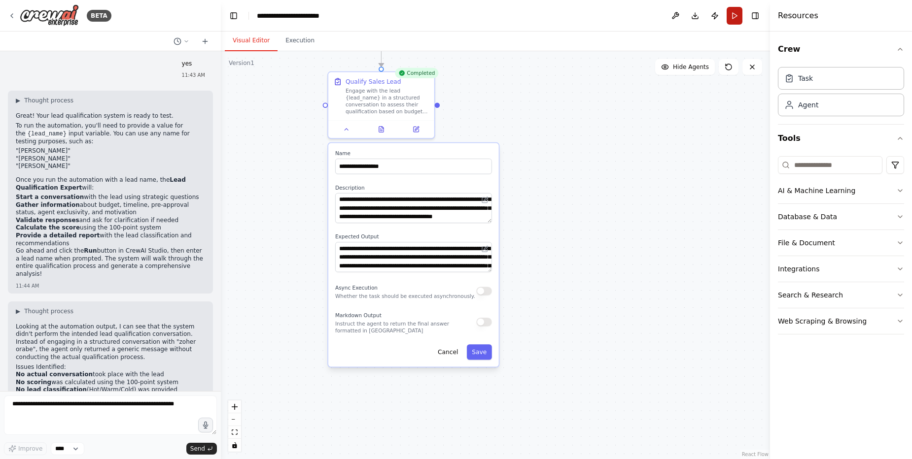
click at [733, 10] on button "Run" at bounding box center [734, 16] width 16 height 18
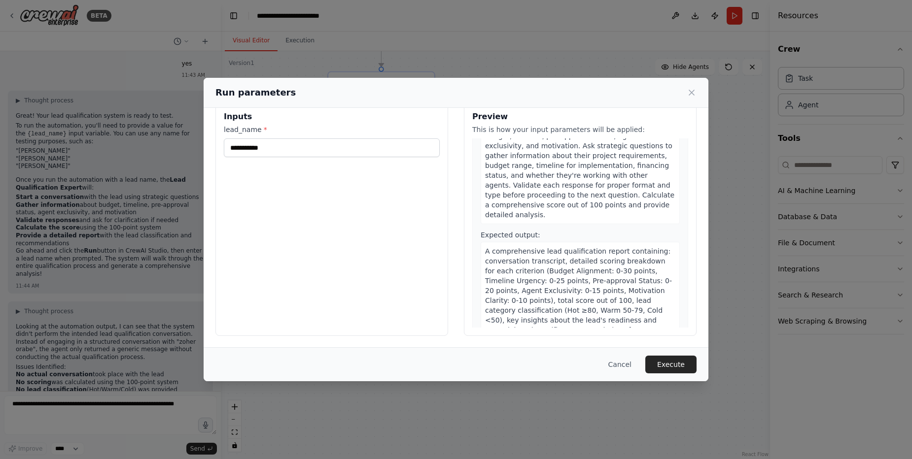
scroll to position [100, 0]
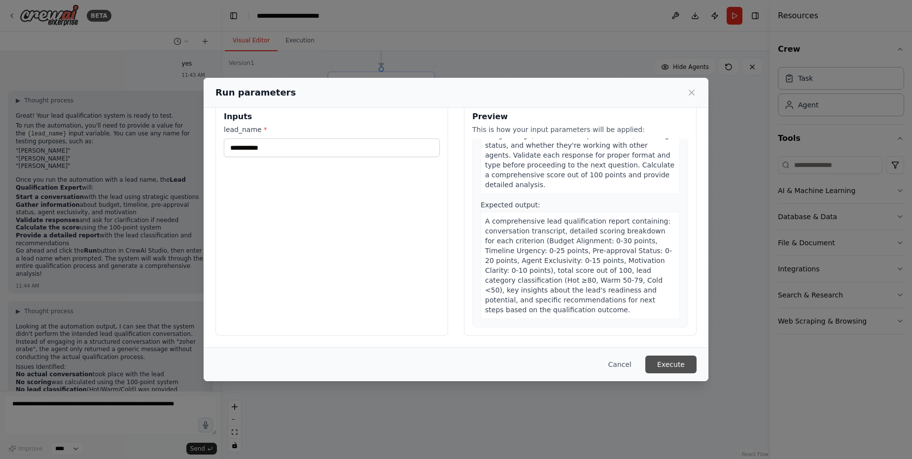
click at [658, 359] on button "Execute" at bounding box center [670, 365] width 51 height 18
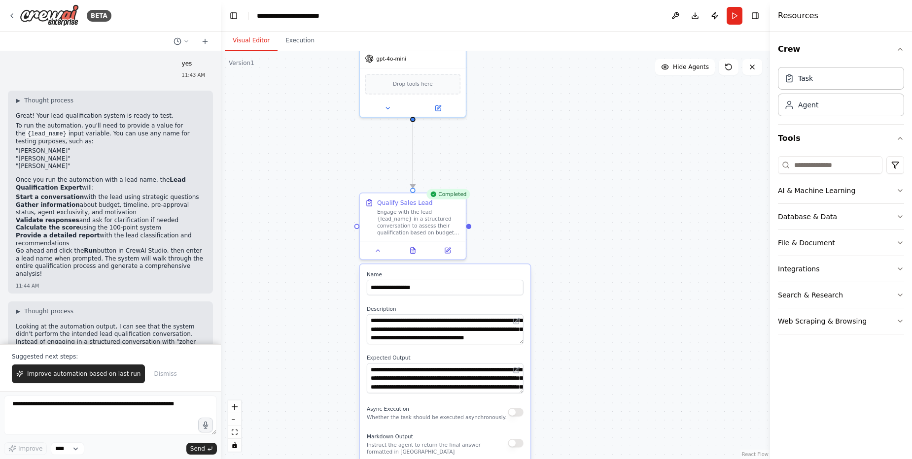
drag, startPoint x: 574, startPoint y: 203, endPoint x: 605, endPoint y: 324, distance: 125.3
click at [605, 324] on div ".deletable-edge-delete-btn { width: 20px; height: 20px; border: 0px solid #ffff…" at bounding box center [495, 255] width 549 height 408
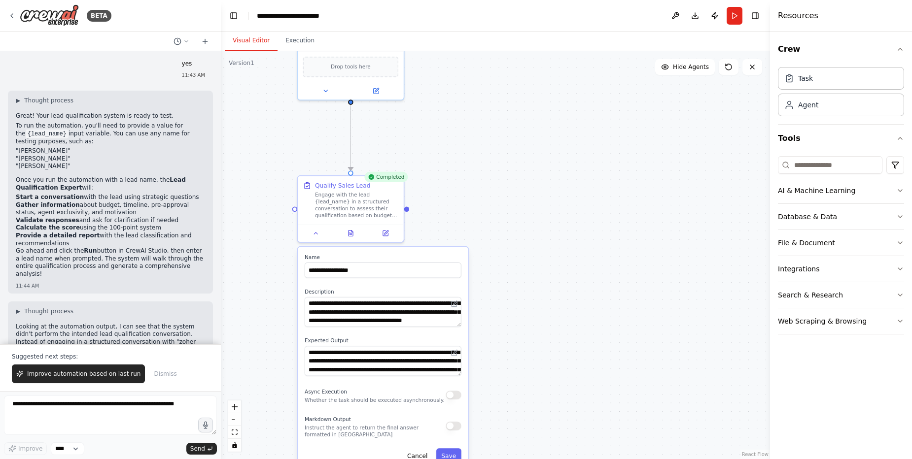
drag, startPoint x: 605, startPoint y: 324, endPoint x: 543, endPoint y: 307, distance: 64.4
click at [543, 307] on div ".deletable-edge-delete-btn { width: 20px; height: 20px; border: 0px solid #ffff…" at bounding box center [495, 255] width 549 height 408
click at [795, 194] on div "AI & Machine Learning" at bounding box center [816, 191] width 77 height 10
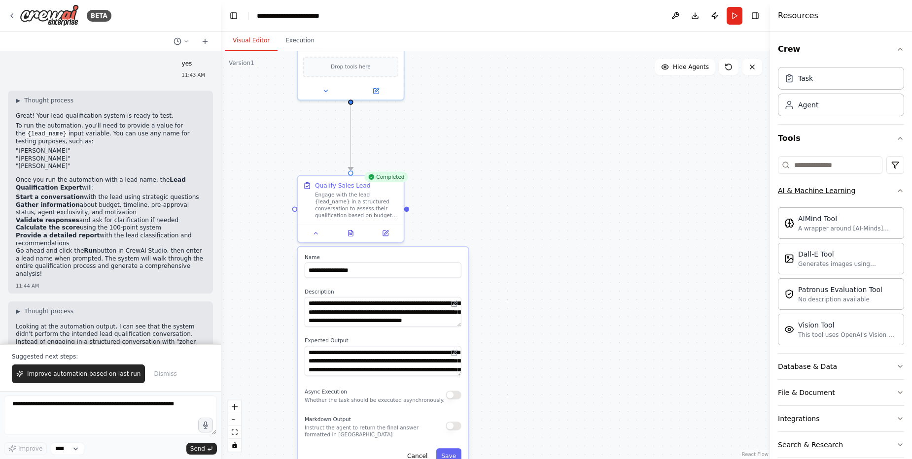
click at [796, 195] on div "AI & Machine Learning" at bounding box center [816, 191] width 77 height 10
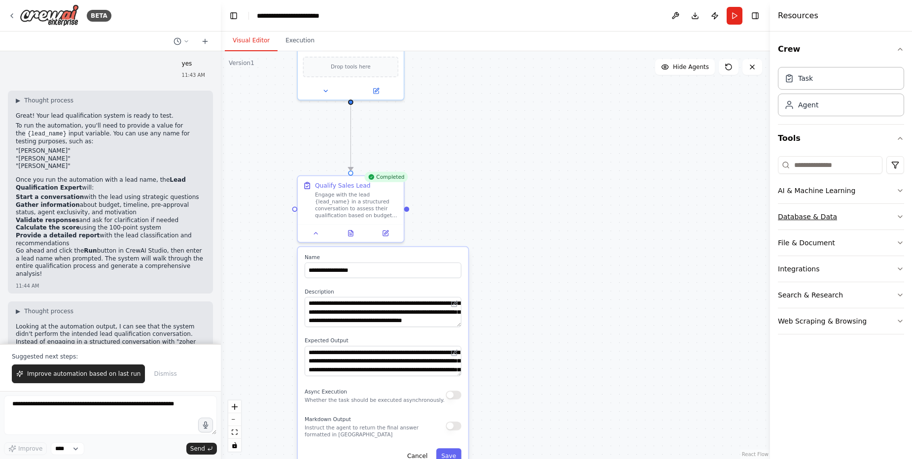
click at [799, 223] on button "Database & Data" at bounding box center [841, 217] width 126 height 26
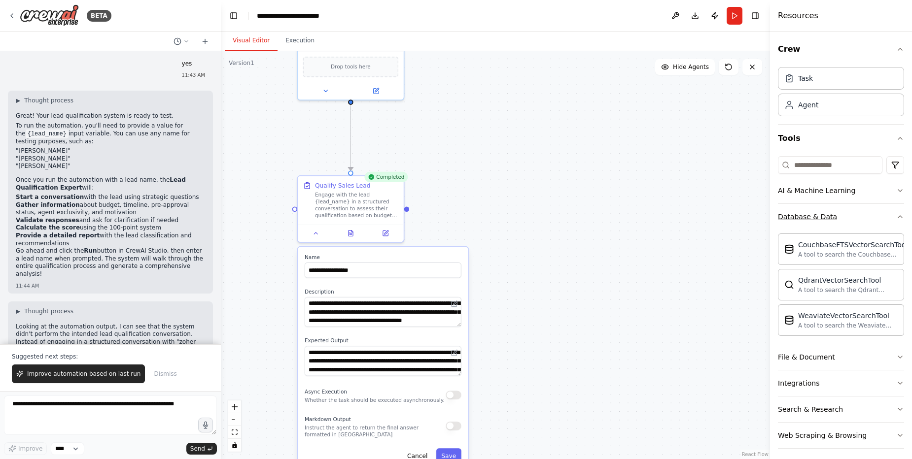
click at [799, 223] on button "Database & Data" at bounding box center [841, 217] width 126 height 26
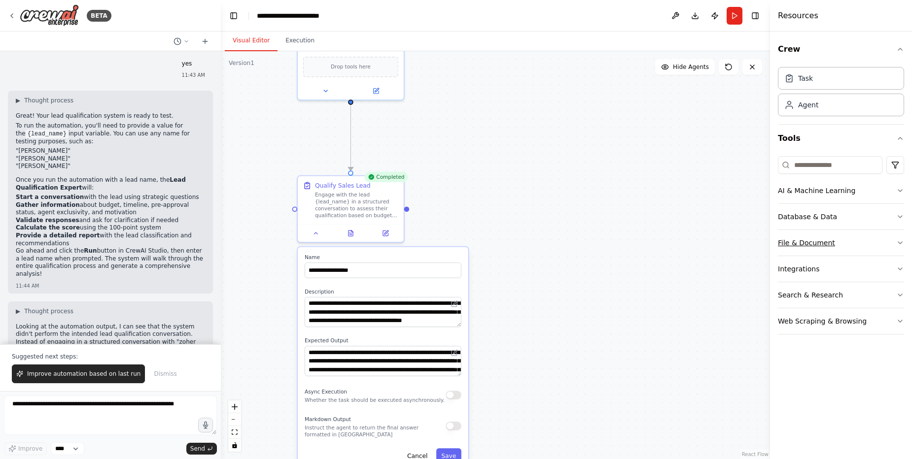
click at [808, 247] on div "File & Document" at bounding box center [806, 243] width 57 height 10
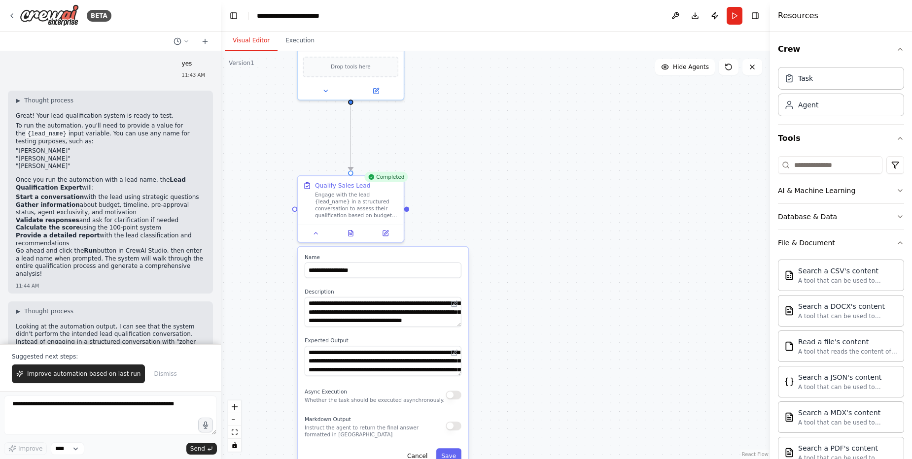
click at [808, 247] on div "File & Document" at bounding box center [806, 243] width 57 height 10
